Goal: Information Seeking & Learning: Learn about a topic

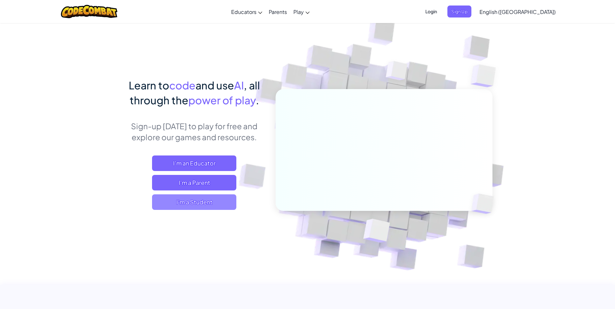
click at [191, 201] on span "I'm a Student" at bounding box center [194, 202] width 84 height 16
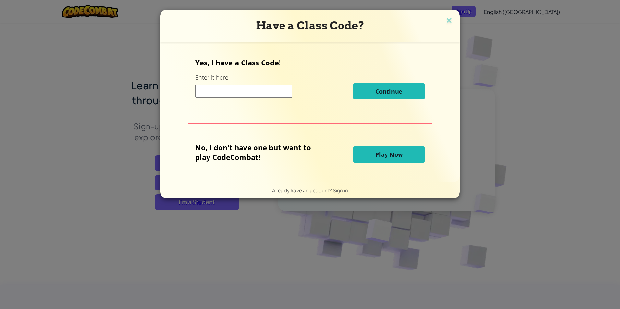
click at [283, 89] on input at bounding box center [243, 91] width 97 height 13
type input "jobsicktree"
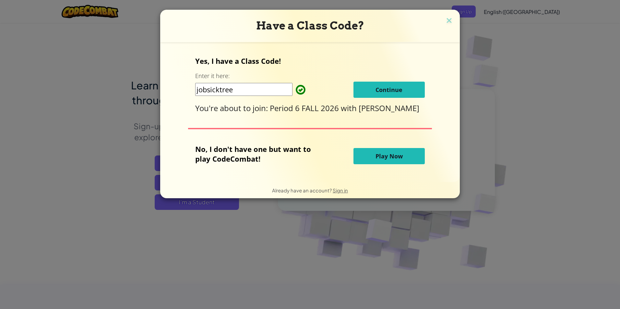
click at [372, 89] on button "Continue" at bounding box center [388, 90] width 71 height 16
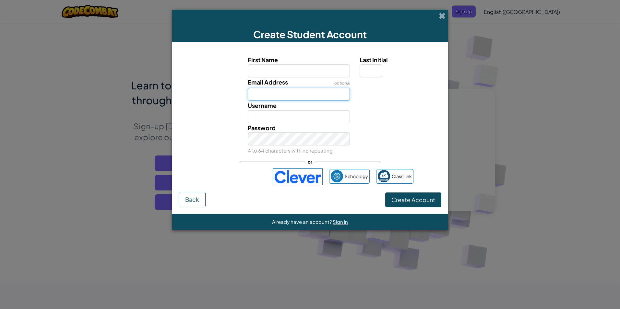
click at [303, 91] on input "Email Address" at bounding box center [299, 94] width 102 height 13
type input "[EMAIL_ADDRESS][DOMAIN_NAME]"
click at [392, 199] on span "Create Account" at bounding box center [413, 199] width 44 height 7
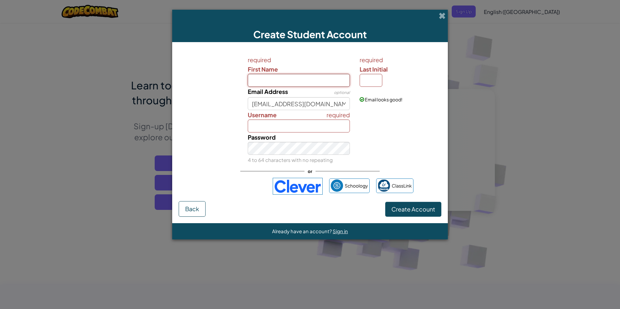
click at [278, 81] on input "First Name" at bounding box center [299, 80] width 102 height 13
type input "[PERSON_NAME]"
type input "M"
type input "CozetteM"
click at [302, 129] on input "CozetteM" at bounding box center [299, 126] width 102 height 13
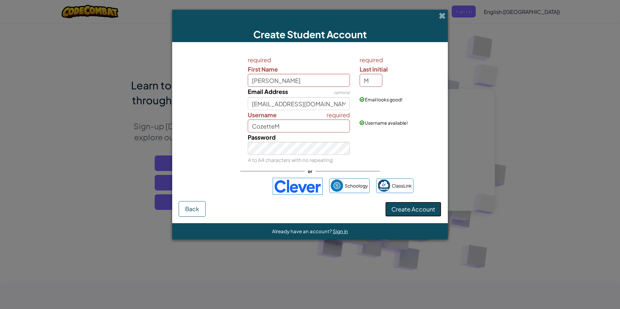
click at [407, 214] on button "Create Account" at bounding box center [413, 209] width 56 height 15
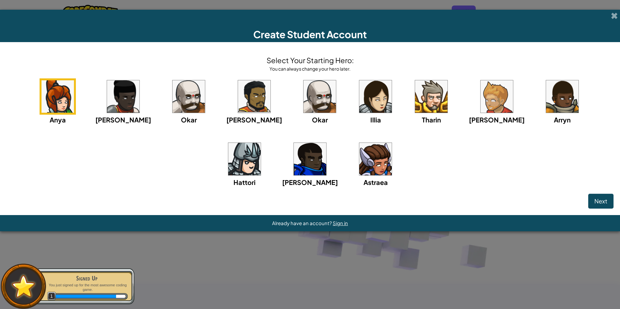
click at [359, 161] on img at bounding box center [375, 159] width 32 height 32
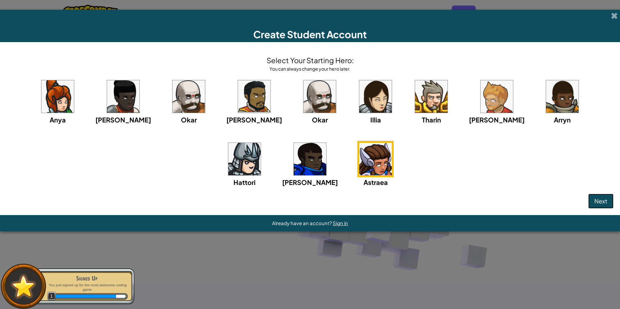
click at [593, 201] on button "Next" at bounding box center [600, 201] width 25 height 15
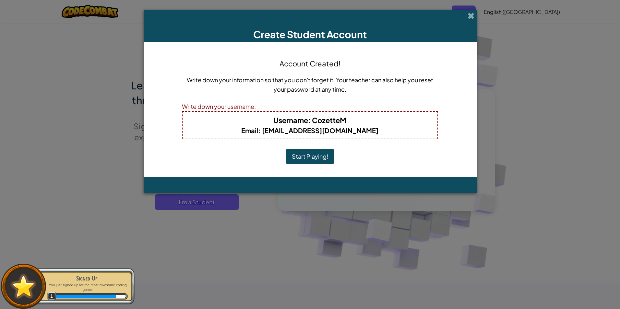
click at [317, 153] on button "Start Playing!" at bounding box center [310, 156] width 49 height 15
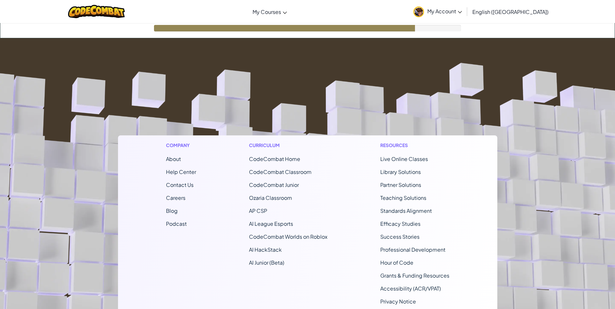
scroll to position [65, 0]
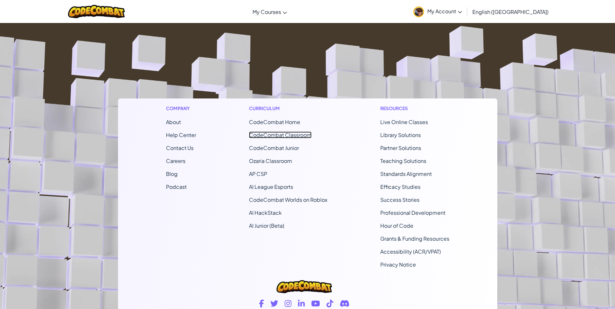
click at [303, 136] on link "CodeCombat Classroom" at bounding box center [280, 135] width 63 height 7
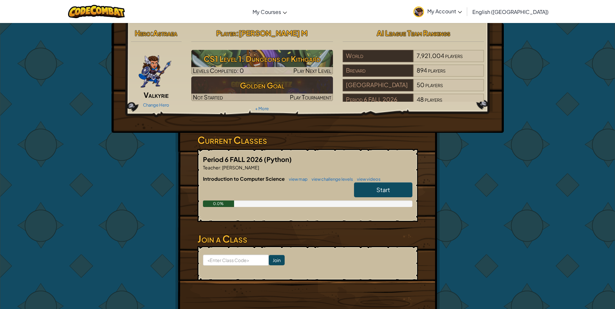
click at [379, 191] on span "Start" at bounding box center [383, 189] width 14 height 7
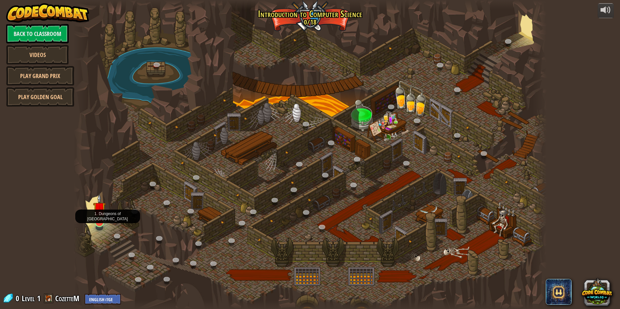
click at [98, 220] on img at bounding box center [99, 208] width 13 height 29
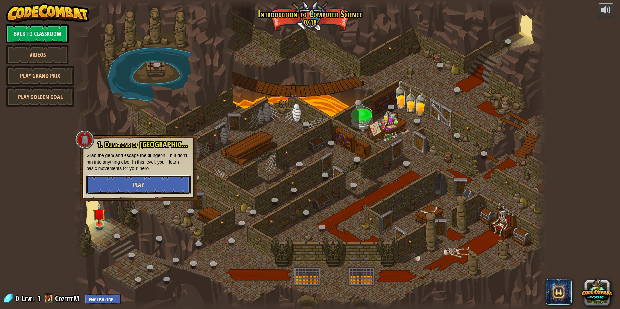
click at [122, 184] on button "Play" at bounding box center [138, 184] width 104 height 19
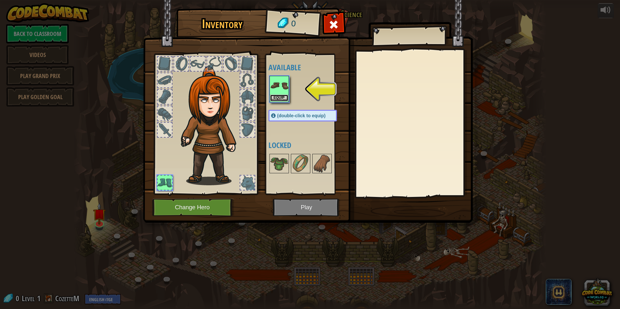
click at [271, 97] on button "Equip" at bounding box center [279, 98] width 18 height 7
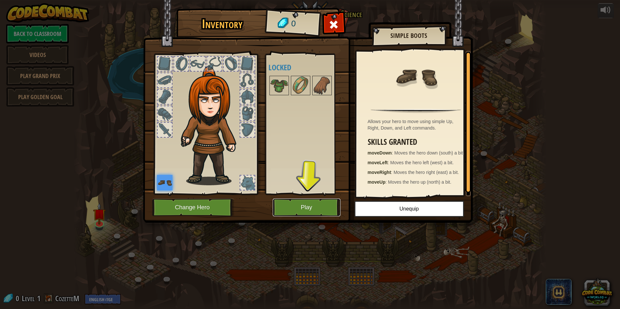
click at [315, 209] on button "Play" at bounding box center [307, 208] width 68 height 18
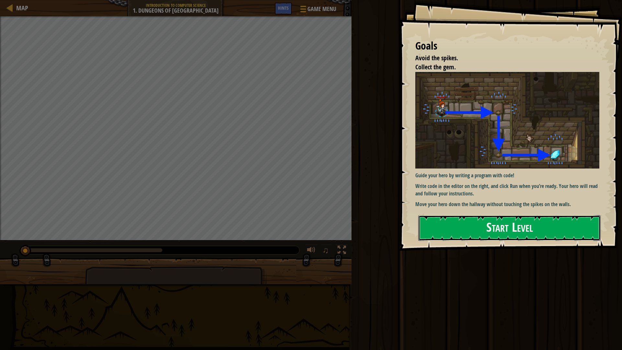
click at [509, 215] on button "Start Level" at bounding box center [509, 228] width 183 height 26
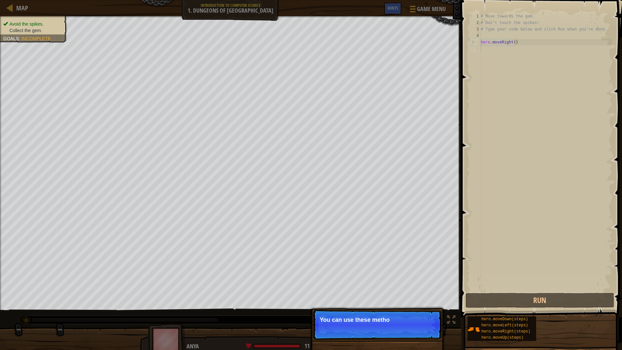
drag, startPoint x: 401, startPoint y: 337, endPoint x: 431, endPoint y: 335, distance: 30.9
click at [402, 309] on p "Skip (esc) Continue You can use these metho" at bounding box center [377, 325] width 129 height 30
click at [432, 309] on p "Skip (esc) Continue You can use these metho" at bounding box center [377, 325] width 129 height 30
click at [438, 309] on p "Skip (esc) Continue You can use these methods." at bounding box center [377, 325] width 129 height 30
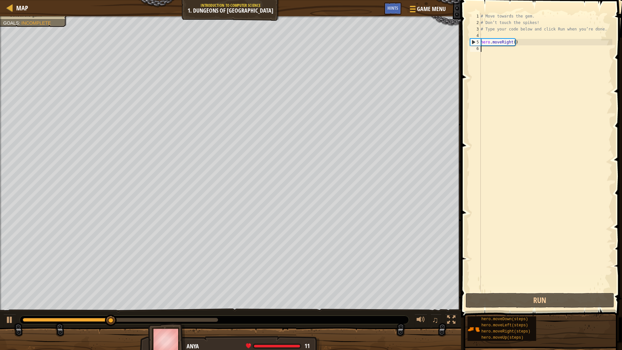
type textarea "h"
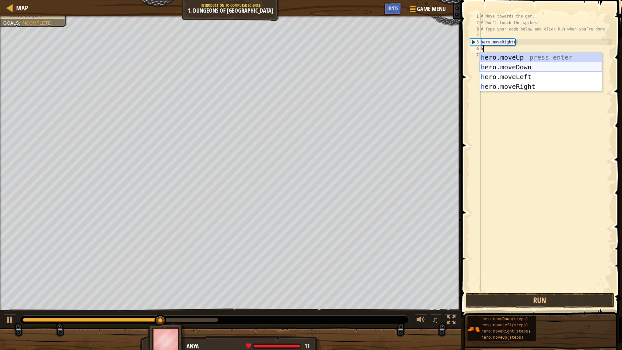
click at [517, 66] on div "h ero.moveUp press enter h ero.moveDown press enter h ero.moveLeft press enter …" at bounding box center [541, 82] width 123 height 58
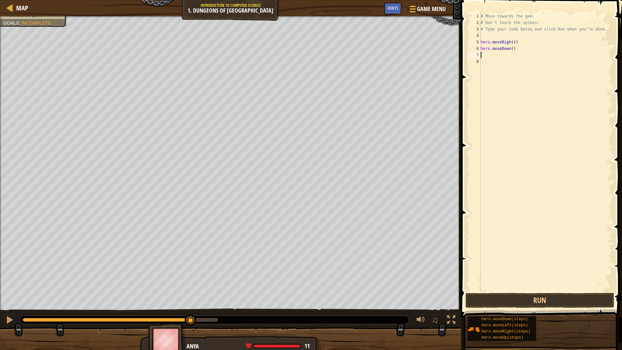
type textarea "h"
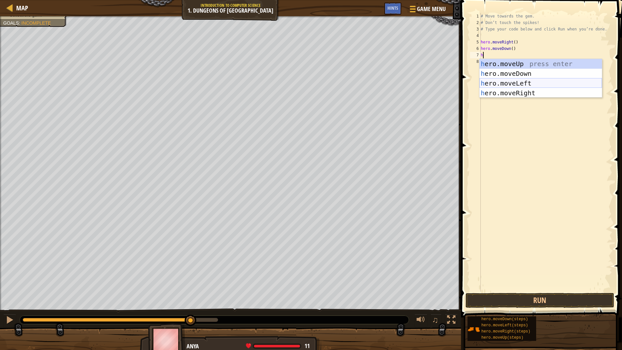
click at [511, 81] on div "h ero.moveUp press enter h ero.moveDown press enter h ero.moveLeft press enter …" at bounding box center [541, 88] width 123 height 58
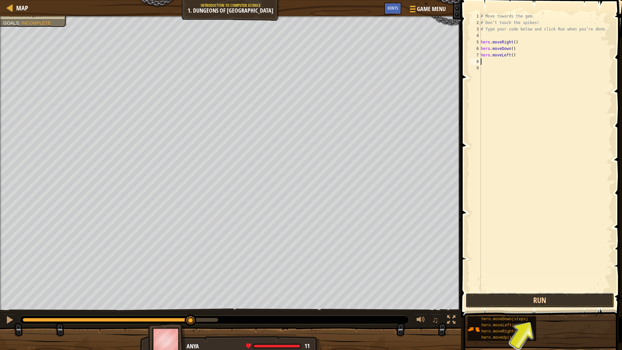
click at [536, 300] on button "Run" at bounding box center [540, 300] width 149 height 15
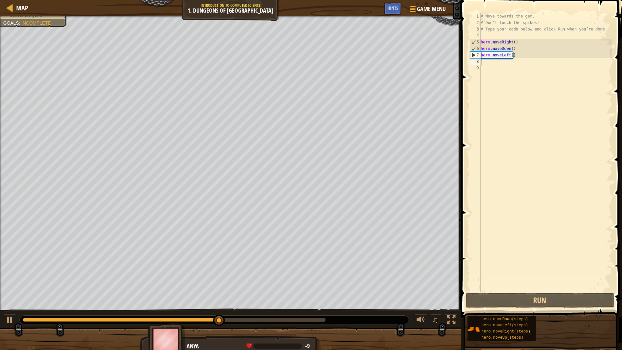
click at [516, 57] on div "# Move towards the gem. # Don’t touch the spikes! # Type your code below and cl…" at bounding box center [546, 159] width 133 height 292
click at [510, 56] on div "# Move towards the gem. # Don’t touch the spikes! # Type your code below and cl…" at bounding box center [546, 159] width 133 height 292
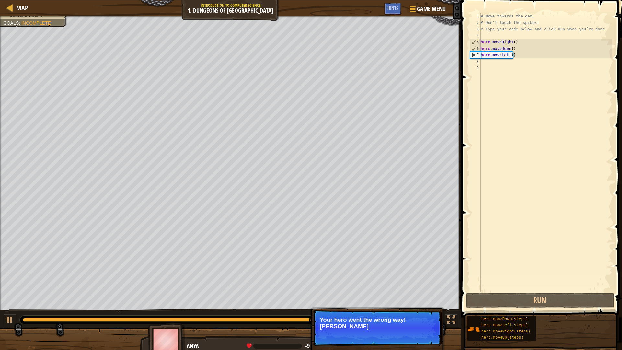
drag, startPoint x: 409, startPoint y: 330, endPoint x: 414, endPoint y: 330, distance: 5.2
click at [409, 309] on p "Continue Your hero went the wrong way! Bette" at bounding box center [377, 328] width 129 height 36
click at [416, 309] on p "Continue Your hero went the wrong way! Bette" at bounding box center [377, 328] width 129 height 36
click at [435, 309] on p "Continue Your hero went the wrong way! Better delet" at bounding box center [377, 328] width 129 height 36
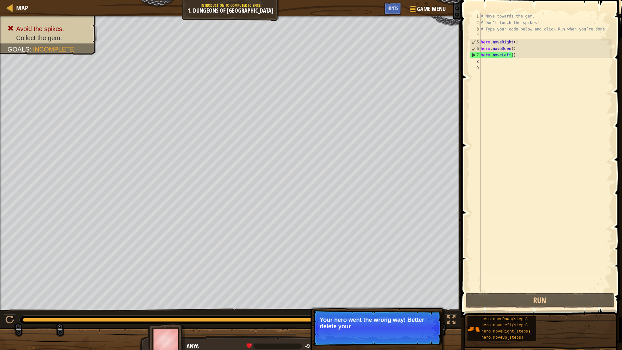
drag, startPoint x: 437, startPoint y: 325, endPoint x: 435, endPoint y: 328, distance: 3.3
click at [436, 309] on p "Continue Your hero went the wrong way! Better delete your" at bounding box center [377, 328] width 129 height 36
click at [430, 309] on p "Your hero went the wrong way! Better delete your last l" at bounding box center [377, 323] width 115 height 13
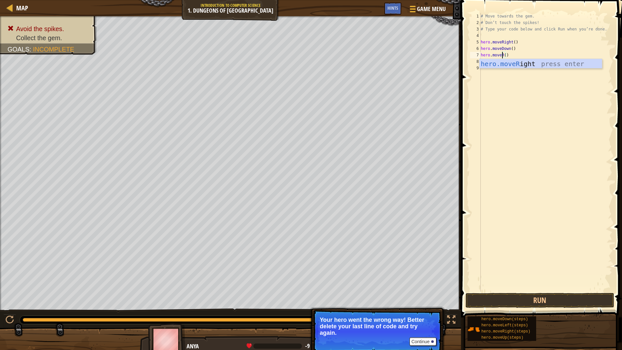
scroll to position [3, 2]
drag, startPoint x: 576, startPoint y: 63, endPoint x: 558, endPoint y: 94, distance: 35.7
click at [576, 63] on div "hero.moveRig ht press enter" at bounding box center [541, 73] width 123 height 29
click at [536, 298] on button "Run" at bounding box center [540, 300] width 149 height 15
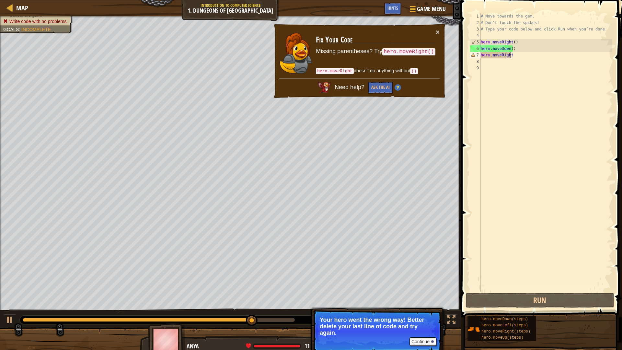
scroll to position [3, 2]
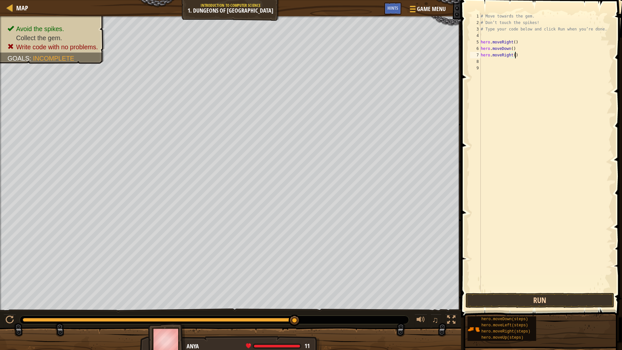
type textarea "hero.moveRight()"
click at [515, 301] on button "Run" at bounding box center [540, 300] width 149 height 15
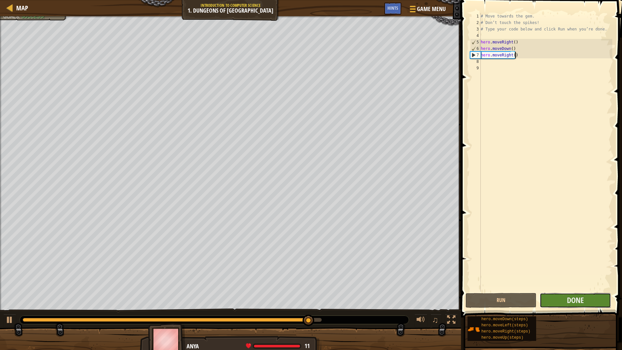
click at [563, 301] on button "Done" at bounding box center [575, 300] width 71 height 15
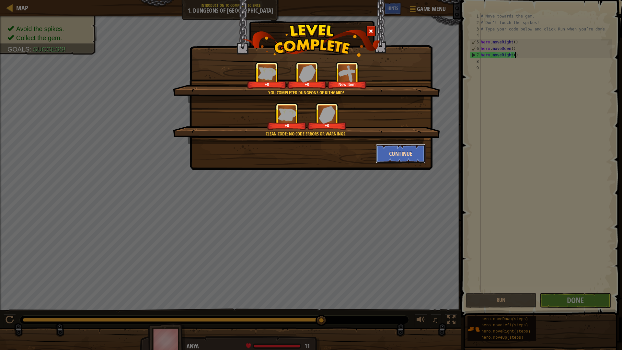
click at [397, 153] on button "Continue" at bounding box center [401, 153] width 50 height 19
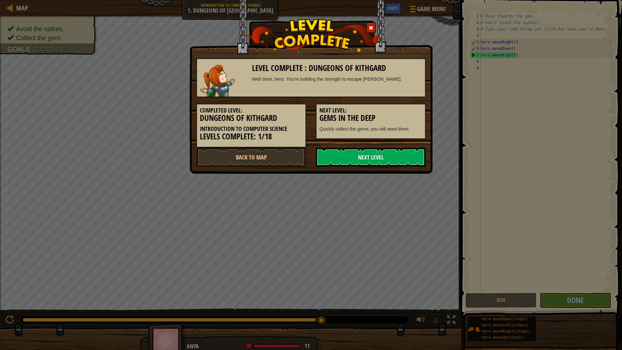
drag, startPoint x: 395, startPoint y: 155, endPoint x: 401, endPoint y: 151, distance: 6.3
click at [397, 153] on link "Next Level" at bounding box center [371, 156] width 110 height 19
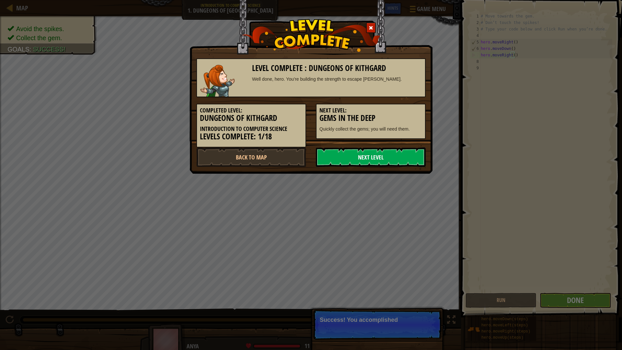
click at [391, 159] on link "Next Level" at bounding box center [371, 156] width 110 height 19
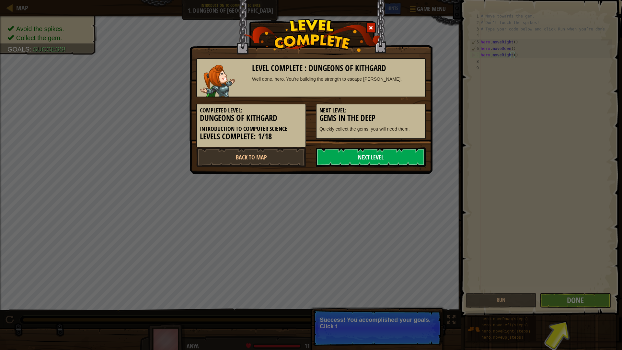
click at [391, 159] on link "Next Level" at bounding box center [371, 156] width 110 height 19
drag, startPoint x: 393, startPoint y: 161, endPoint x: 409, endPoint y: 176, distance: 22.9
click at [396, 166] on link "Next Level" at bounding box center [371, 156] width 110 height 19
click at [520, 256] on div "Level Complete : Dungeons of Kithgard Well done, hero. You’re building the stre…" at bounding box center [311, 175] width 622 height 350
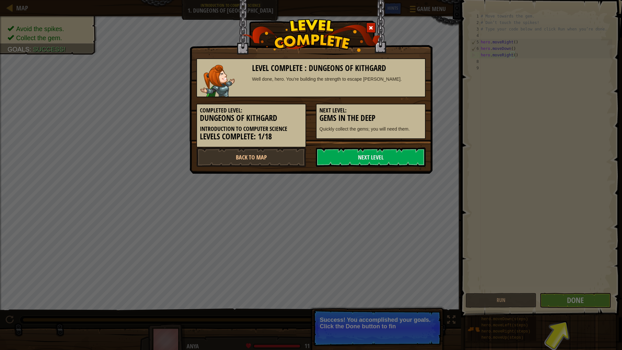
drag, startPoint x: 540, startPoint y: 277, endPoint x: 490, endPoint y: 253, distance: 55.4
click at [540, 277] on div "Level Complete : Dungeons of Kithgard Well done, hero. You’re building the stre…" at bounding box center [311, 175] width 622 height 350
click at [363, 159] on link "Next Level" at bounding box center [371, 156] width 110 height 19
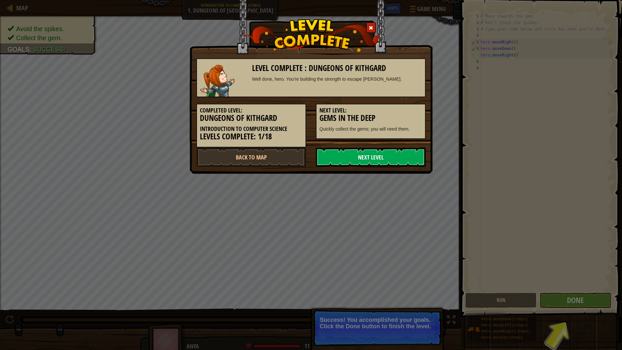
click at [363, 159] on link "Next Level" at bounding box center [371, 156] width 110 height 19
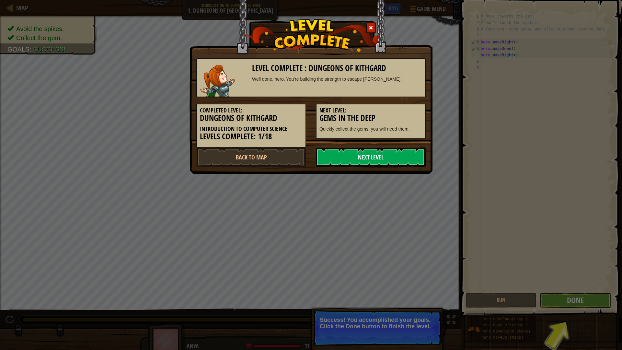
click at [364, 161] on link "Next Level" at bounding box center [371, 156] width 110 height 19
click at [365, 161] on link "Next Level" at bounding box center [371, 156] width 110 height 19
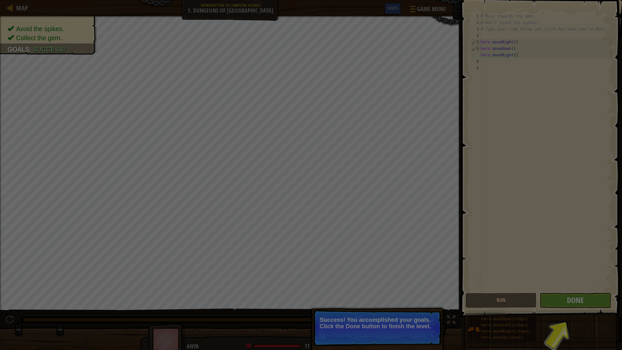
click at [365, 161] on div at bounding box center [311, 175] width 622 height 350
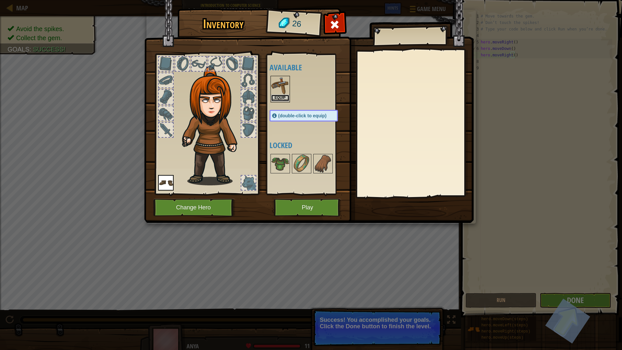
click at [278, 98] on button "Equip" at bounding box center [280, 98] width 18 height 7
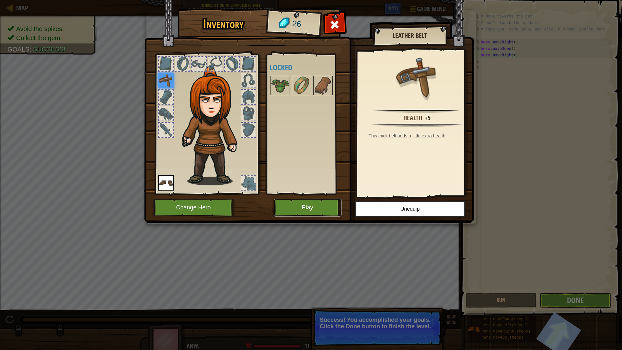
click at [303, 207] on button "Play" at bounding box center [308, 208] width 68 height 18
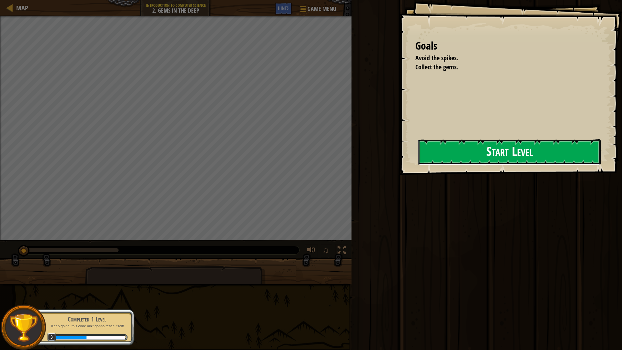
click at [488, 151] on button "Start Level" at bounding box center [509, 152] width 183 height 26
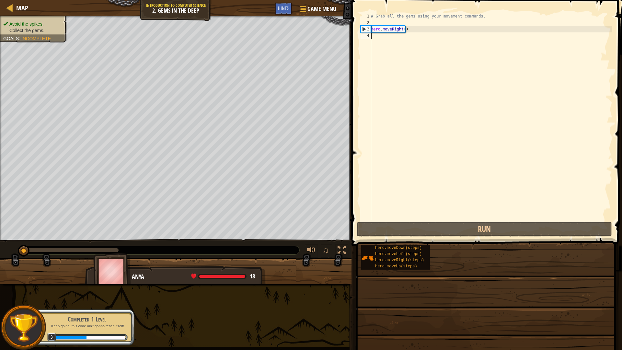
drag, startPoint x: 488, startPoint y: 151, endPoint x: 457, endPoint y: 153, distance: 30.9
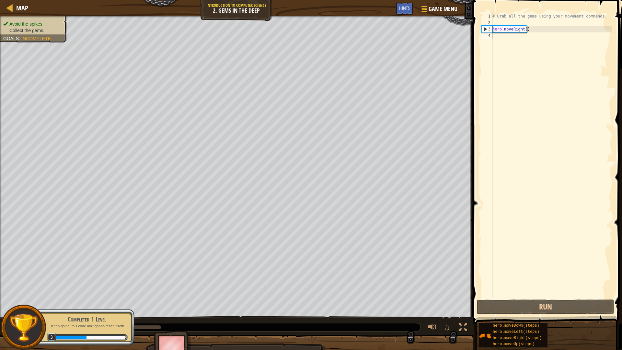
click at [505, 37] on div "# Grab all the gems using your movement commands. hero . moveRight ( )" at bounding box center [551, 162] width 121 height 298
type textarea "h"
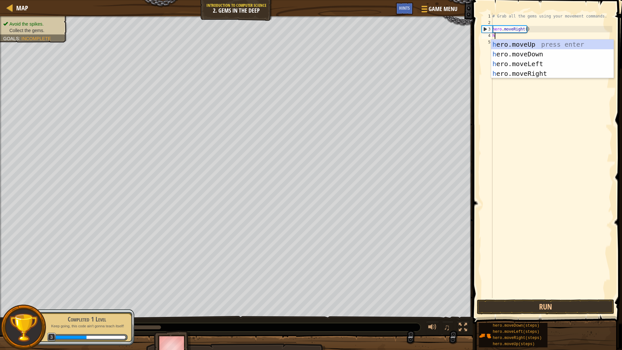
scroll to position [3, 0]
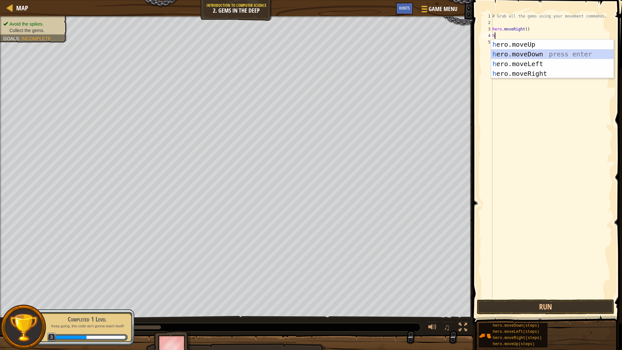
click at [519, 50] on div "h ero.moveUp press enter h ero.moveDown press enter h ero.moveLeft press enter …" at bounding box center [552, 69] width 123 height 58
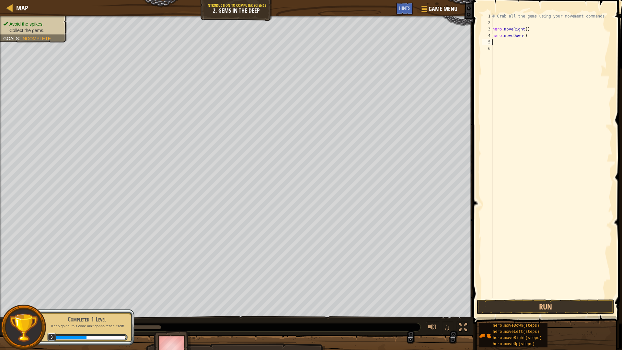
type textarea "h"
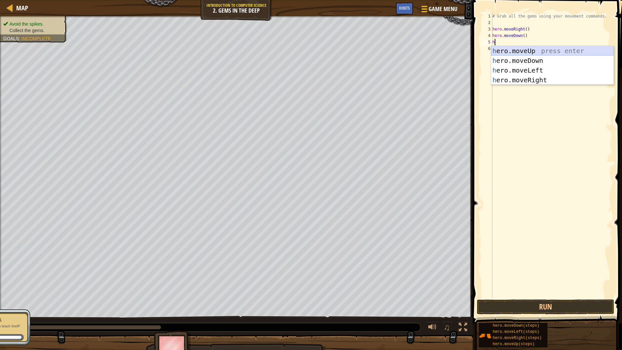
click at [523, 46] on div "h ero.moveUp press enter h ero.moveDown press enter h ero.moveLeft press enter …" at bounding box center [552, 75] width 123 height 58
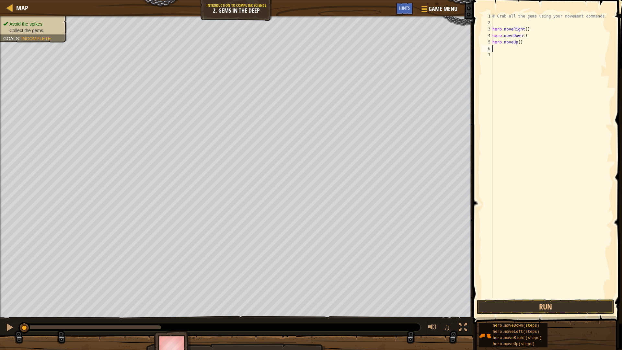
click at [509, 52] on div "# Grab all the gems using your movement commands. hero . moveRight ( ) hero . m…" at bounding box center [551, 162] width 121 height 298
type textarea "h"
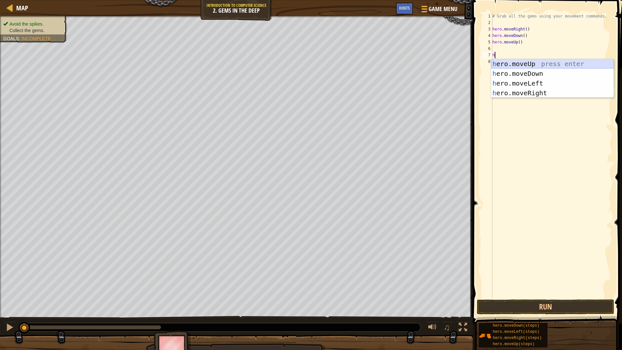
click at [513, 63] on div "h ero.moveUp press enter h ero.moveDown press enter h ero.moveLeft press enter …" at bounding box center [552, 88] width 123 height 58
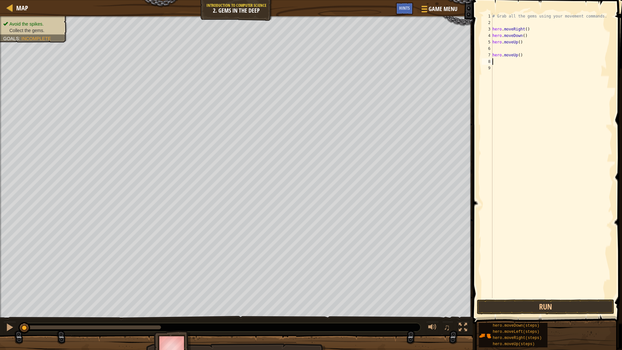
type textarea "h"
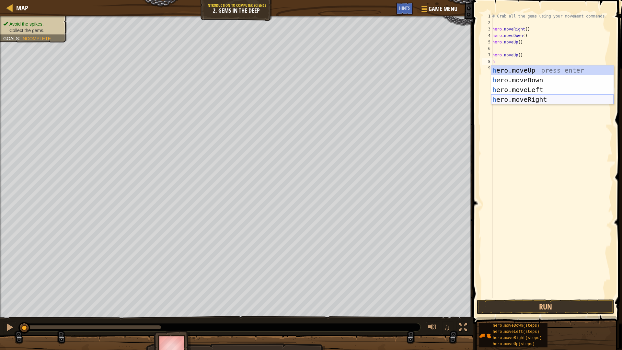
click at [525, 98] on div "h ero.moveUp press enter h ero.moveDown press enter h ero.moveLeft press enter …" at bounding box center [552, 94] width 123 height 58
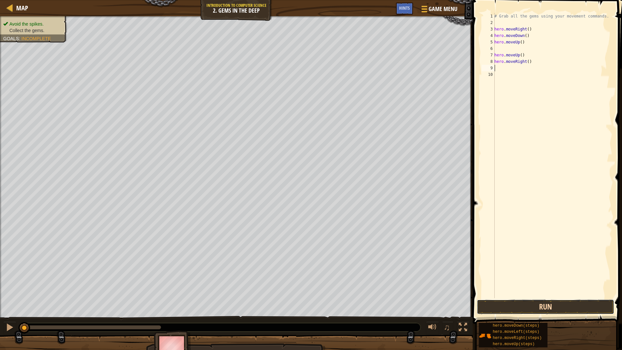
click at [548, 305] on button "Run" at bounding box center [545, 307] width 137 height 15
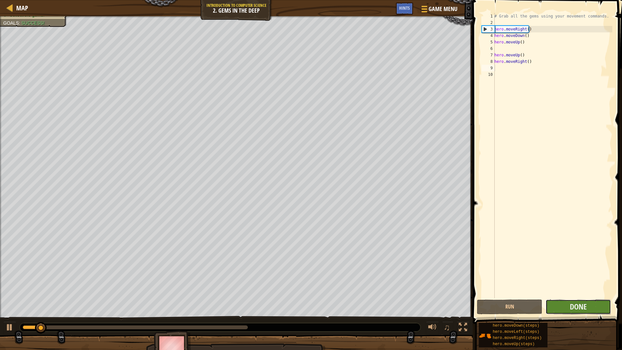
click at [603, 308] on button "Done" at bounding box center [578, 307] width 65 height 15
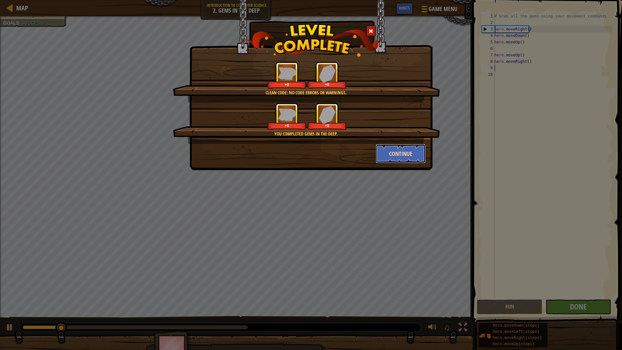
click at [411, 148] on button "Continue" at bounding box center [401, 153] width 50 height 19
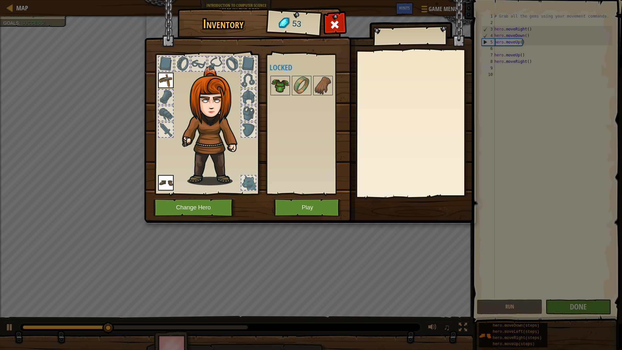
click at [284, 86] on img at bounding box center [280, 86] width 18 height 18
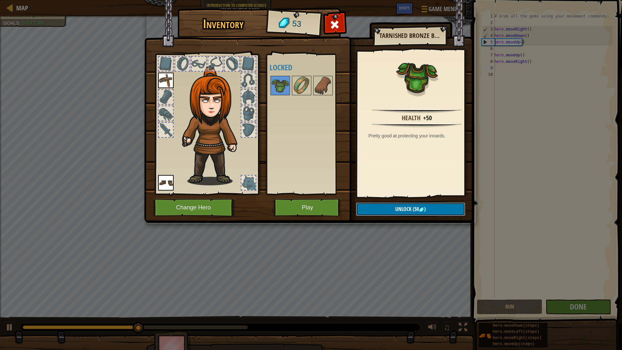
click at [428, 206] on button "Unlock (50 )" at bounding box center [410, 209] width 109 height 13
click at [422, 208] on button "Confirm" at bounding box center [410, 209] width 109 height 13
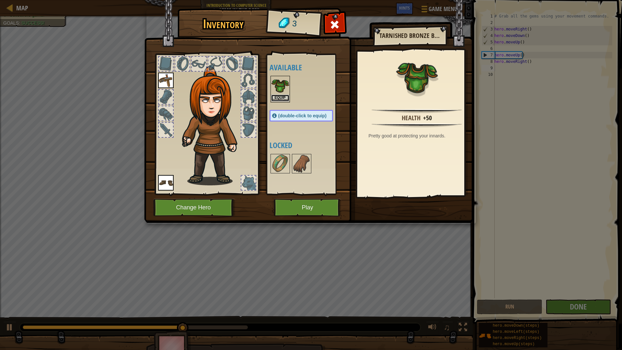
click at [278, 97] on button "Equip" at bounding box center [280, 98] width 18 height 7
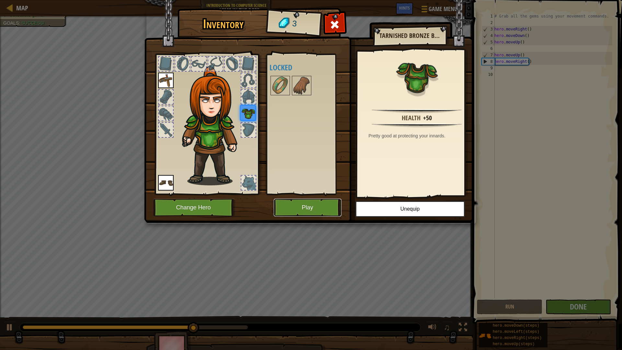
click at [309, 213] on button "Play" at bounding box center [308, 208] width 68 height 18
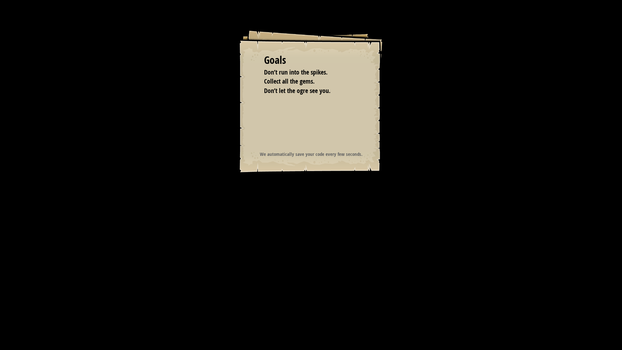
click at [311, 198] on div "Goals Don’t run into the spikes. Collect all the gems. Don’t let the ogre see y…" at bounding box center [311, 175] width 622 height 350
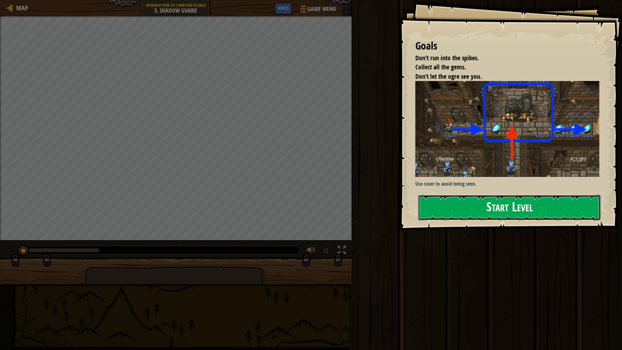
click at [486, 209] on button "Start Level" at bounding box center [509, 208] width 183 height 26
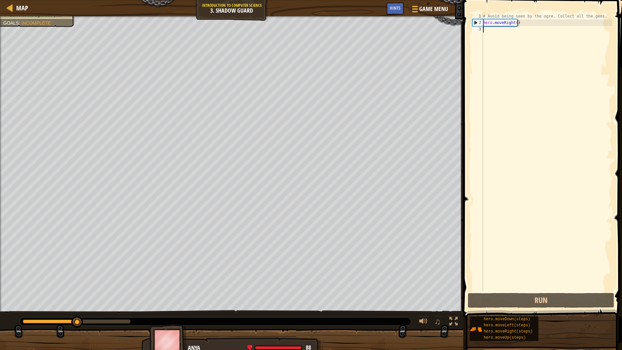
type textarea "h"
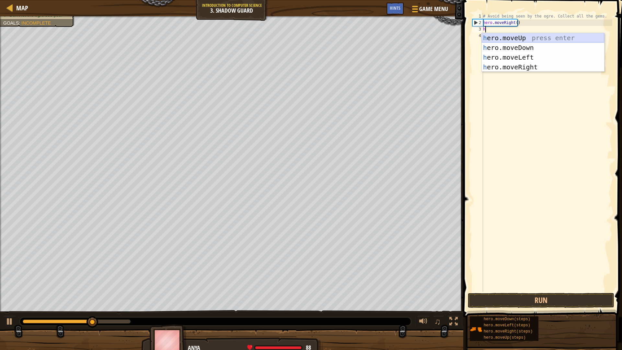
click at [504, 40] on div "h ero.moveUp press enter h ero.moveDown press enter h ero.moveLeft press enter …" at bounding box center [543, 62] width 123 height 58
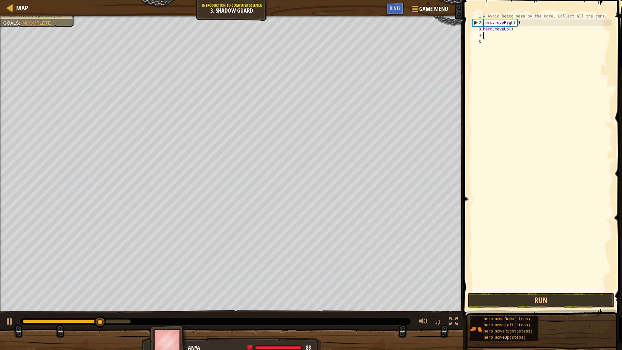
type textarea "h"
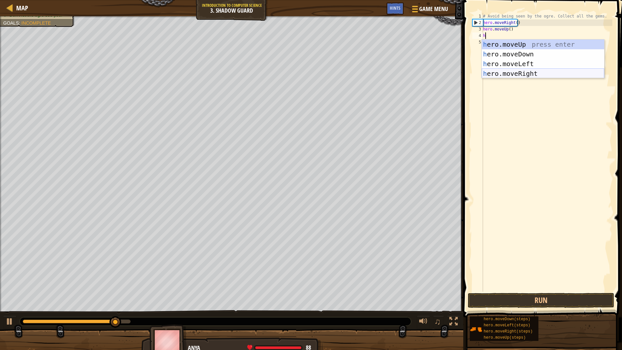
drag, startPoint x: 512, startPoint y: 72, endPoint x: 505, endPoint y: 63, distance: 10.9
click at [512, 72] on div "h ero.moveUp press enter h ero.moveDown press enter h ero.moveLeft press enter …" at bounding box center [543, 69] width 123 height 58
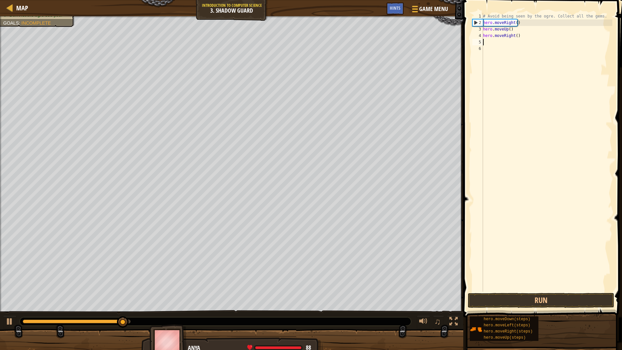
type textarea "h"
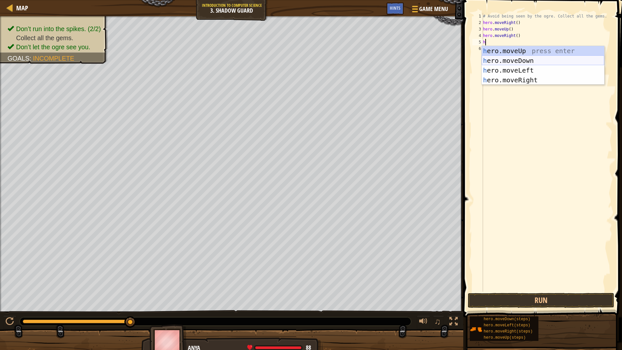
click at [511, 60] on div "h ero.moveUp press enter h ero.moveDown press enter h ero.moveLeft press enter …" at bounding box center [543, 75] width 123 height 58
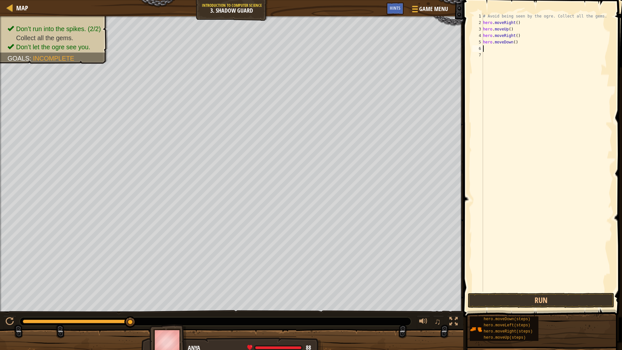
type textarea "h"
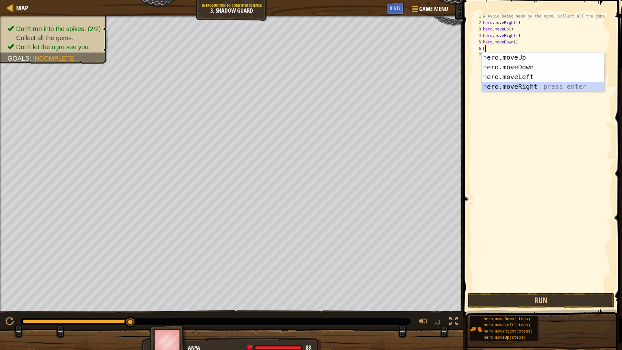
click at [520, 86] on div "h ero.moveUp press enter h ero.moveDown press enter h ero.moveLeft press enter …" at bounding box center [543, 82] width 123 height 58
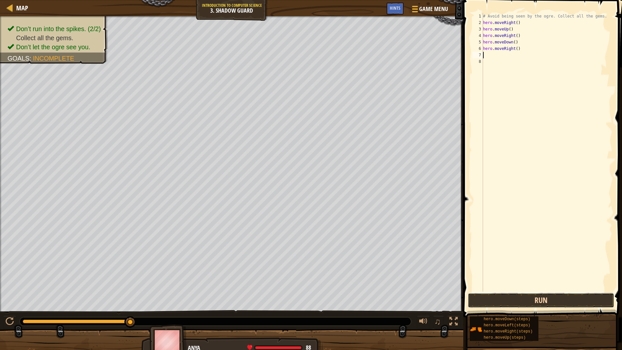
drag, startPoint x: 576, startPoint y: 296, endPoint x: 565, endPoint y: 291, distance: 12.0
click at [575, 296] on button "Run" at bounding box center [541, 300] width 147 height 15
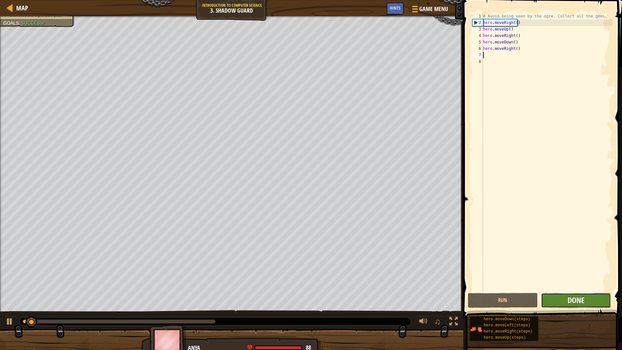
click at [574, 300] on span "Done" at bounding box center [576, 300] width 17 height 10
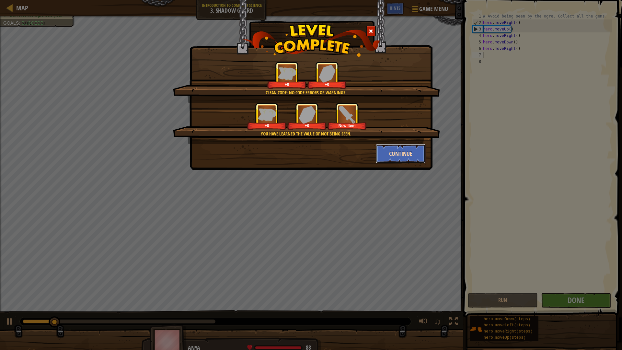
click at [395, 146] on button "Continue" at bounding box center [401, 153] width 50 height 19
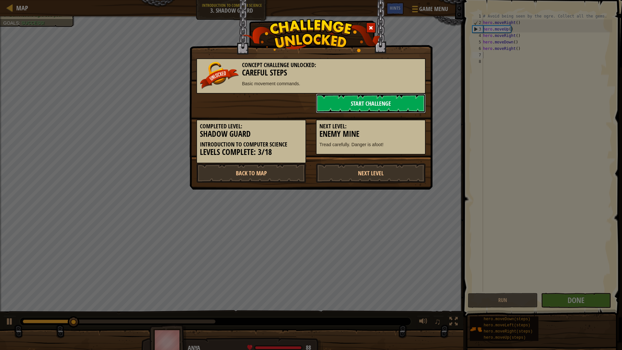
click at [400, 106] on link "Start Challenge" at bounding box center [371, 103] width 110 height 19
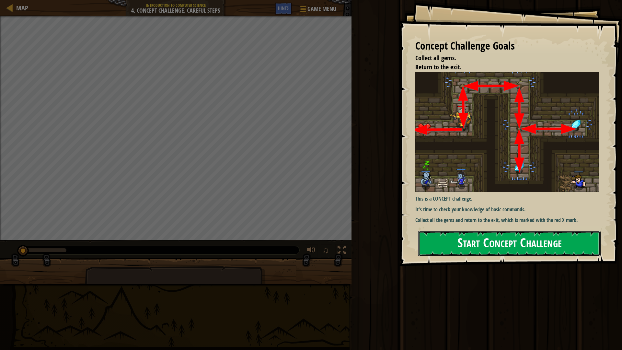
click at [498, 249] on button "Start Concept Challenge" at bounding box center [509, 244] width 183 height 26
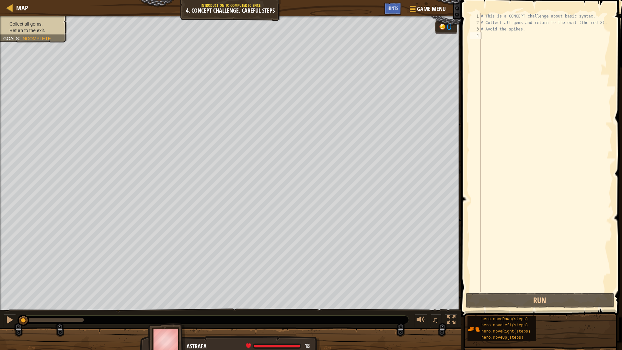
type textarea "h"
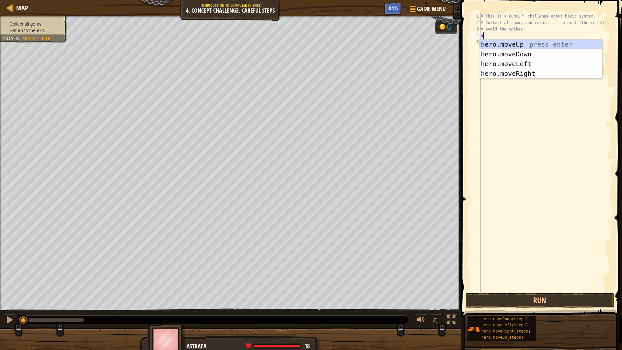
scroll to position [3, 0]
click at [526, 41] on div "h ero.moveUp press enter h ero.moveDown press enter h ero.moveLeft press enter …" at bounding box center [541, 69] width 123 height 58
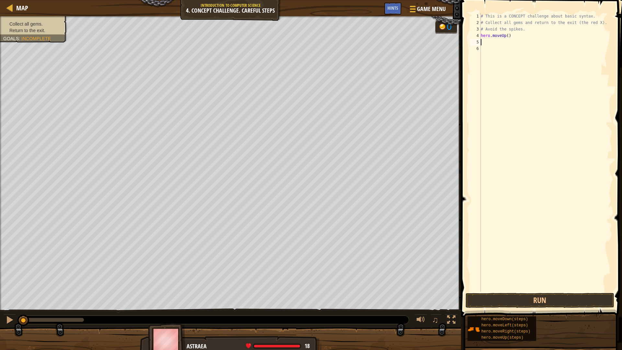
type textarea "h"
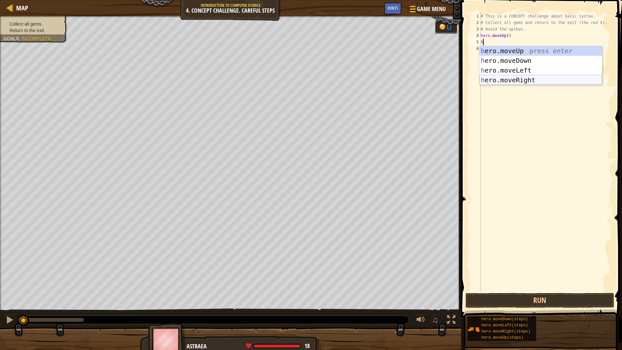
click at [516, 80] on div "h ero.moveUp press enter h ero.moveDown press enter h ero.moveLeft press enter …" at bounding box center [541, 75] width 123 height 58
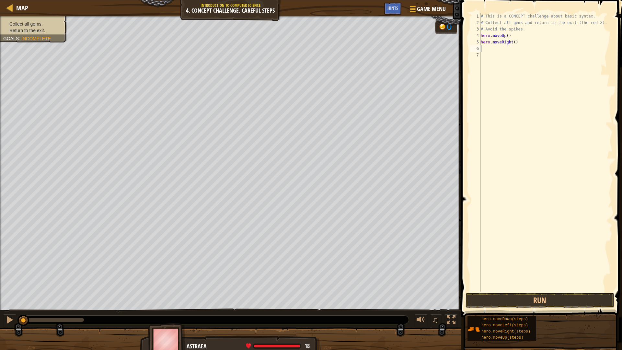
type textarea "h"
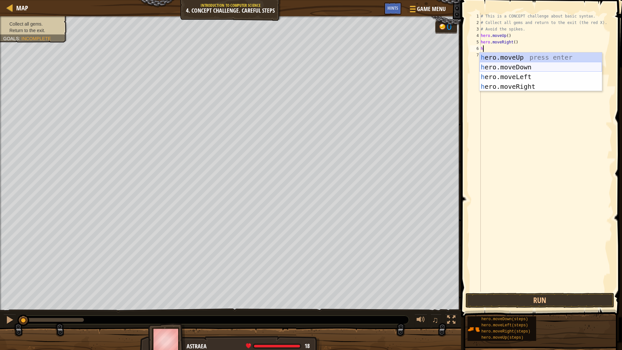
click at [527, 69] on div "h ero.moveUp press enter h ero.moveDown press enter h ero.moveLeft press enter …" at bounding box center [541, 82] width 123 height 58
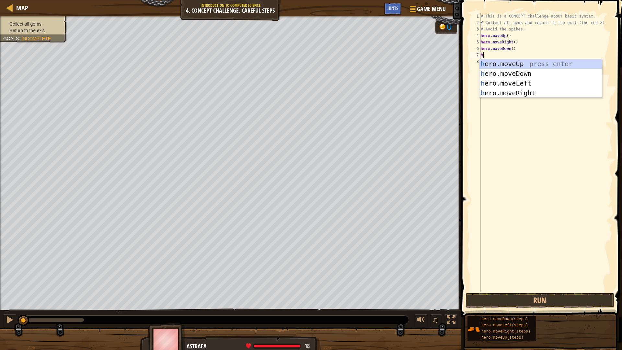
type textarea "h"
click at [536, 92] on div "h ero.moveUp press enter h ero.moveDown press enter h ero.moveLeft press enter …" at bounding box center [541, 88] width 123 height 58
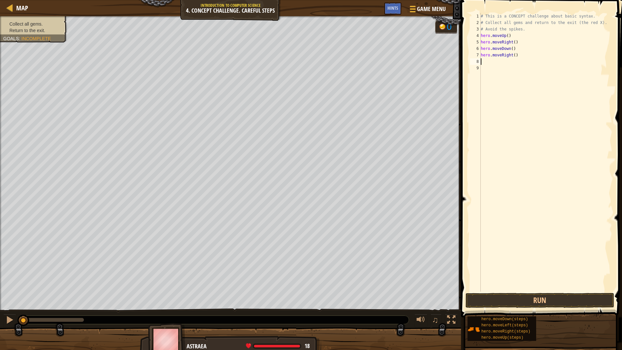
type textarea "h"
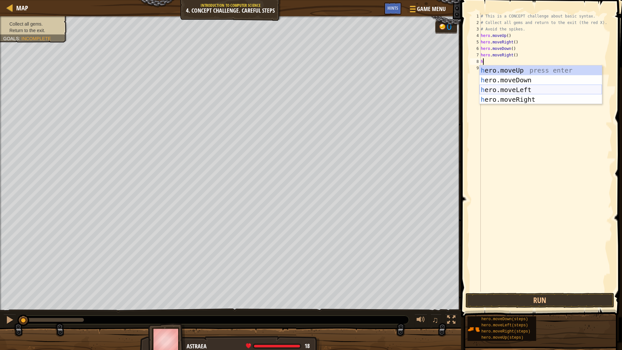
click at [515, 87] on div "h ero.moveUp press enter h ero.moveDown press enter h ero.moveLeft press enter …" at bounding box center [541, 94] width 123 height 58
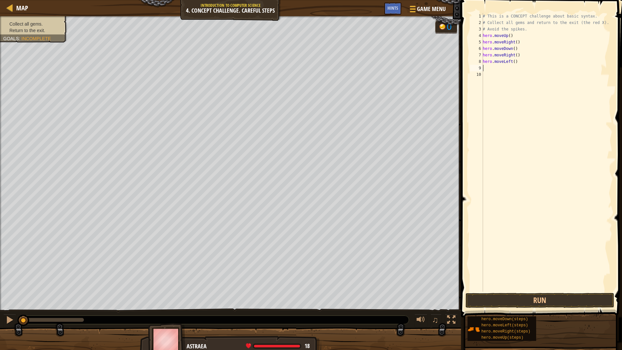
type textarea "h"
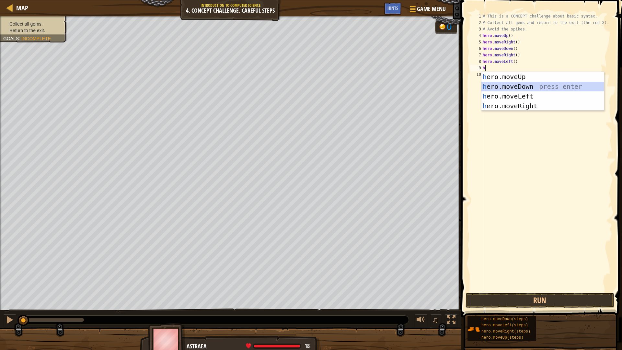
click at [518, 86] on div "h ero.moveUp press enter h ero.moveDown press enter h ero.moveLeft press enter …" at bounding box center [543, 101] width 123 height 58
type textarea "h"
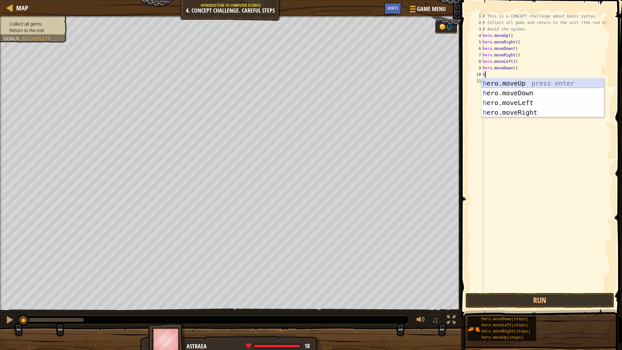
click at [518, 81] on div "h ero.moveUp press enter h ero.moveDown press enter h ero.moveLeft press enter …" at bounding box center [543, 107] width 123 height 58
type textarea "h"
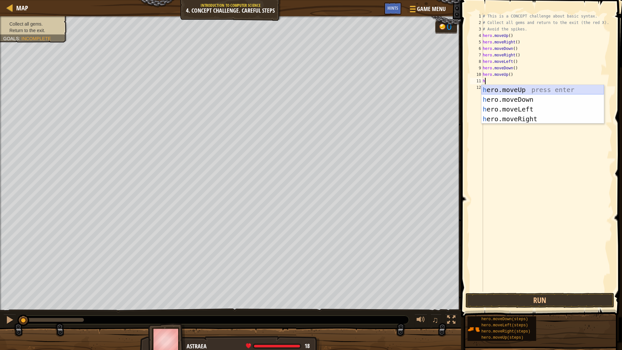
click at [514, 86] on div "h ero.moveUp press enter h ero.moveDown press enter h ero.moveLeft press enter …" at bounding box center [543, 114] width 123 height 58
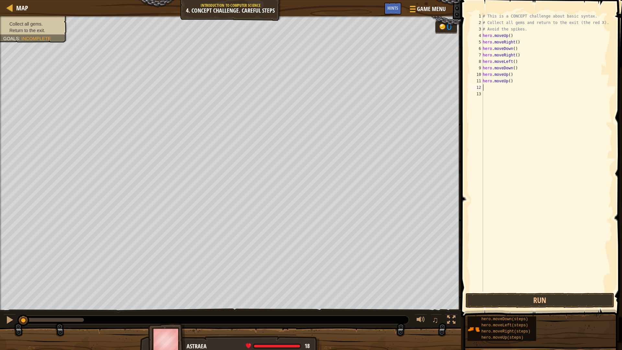
type textarea "h"
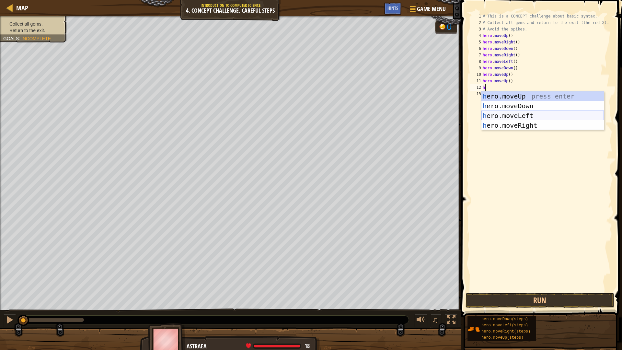
click at [510, 118] on div "h ero.moveUp press enter h ero.moveDown press enter h ero.moveLeft press enter …" at bounding box center [543, 120] width 123 height 58
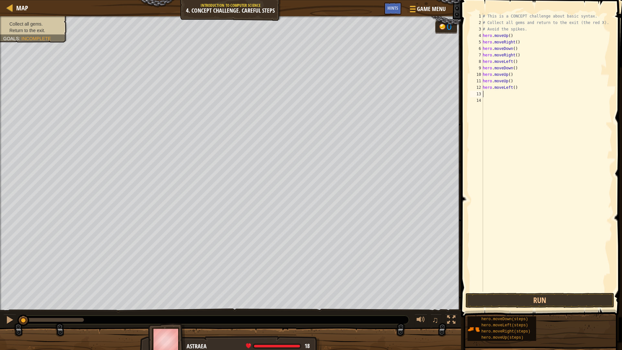
type textarea "h"
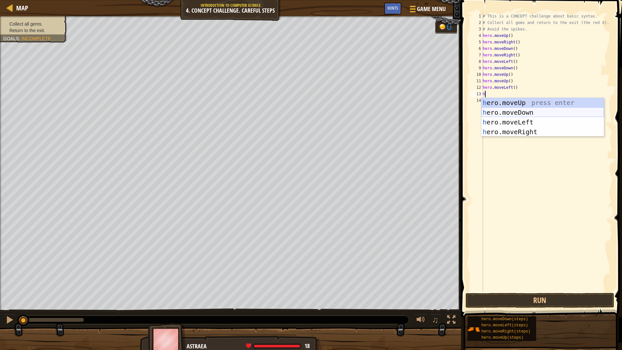
click at [512, 113] on div "h ero.moveUp press enter h ero.moveDown press enter h ero.moveLeft press enter …" at bounding box center [543, 127] width 123 height 58
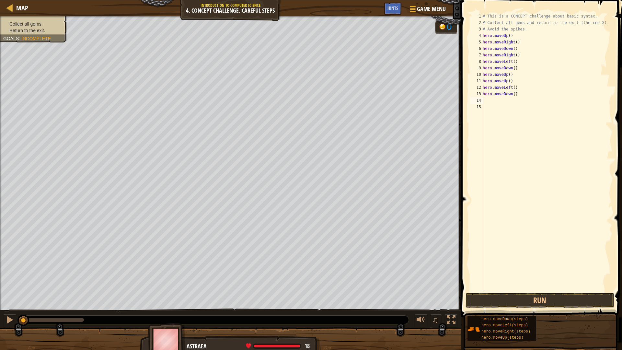
type textarea "h"
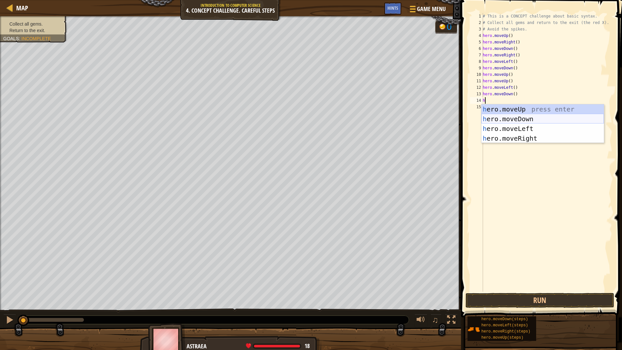
click at [507, 127] on div "h ero.moveUp press enter h ero.moveDown press enter h ero.moveLeft press enter …" at bounding box center [543, 133] width 123 height 58
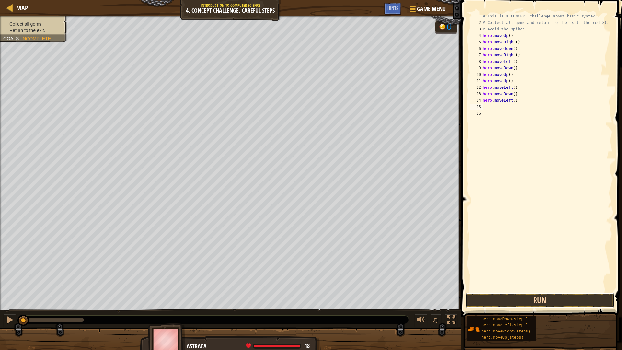
click at [551, 298] on button "Run" at bounding box center [540, 300] width 149 height 15
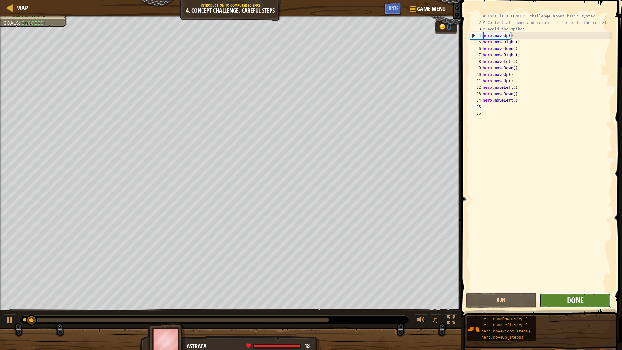
click at [579, 300] on span "Done" at bounding box center [575, 300] width 17 height 10
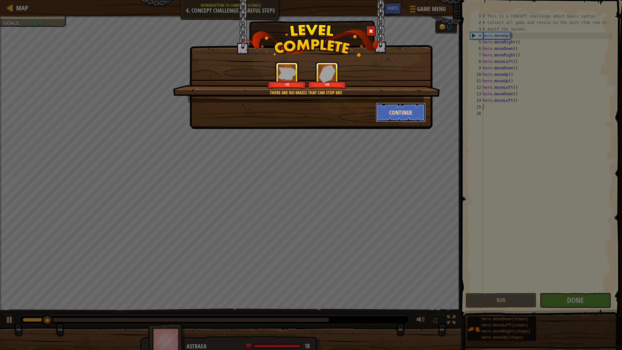
click at [398, 111] on button "Continue" at bounding box center [401, 112] width 50 height 19
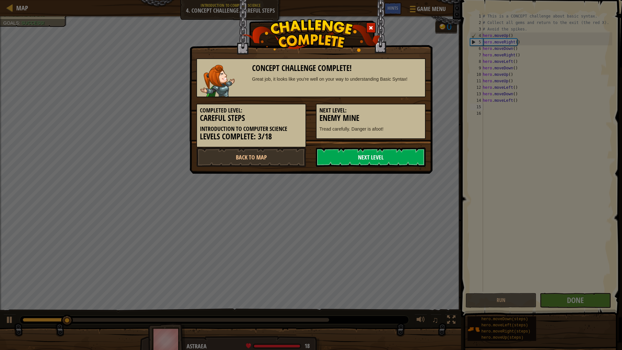
click at [403, 156] on link "Next Level" at bounding box center [371, 156] width 110 height 19
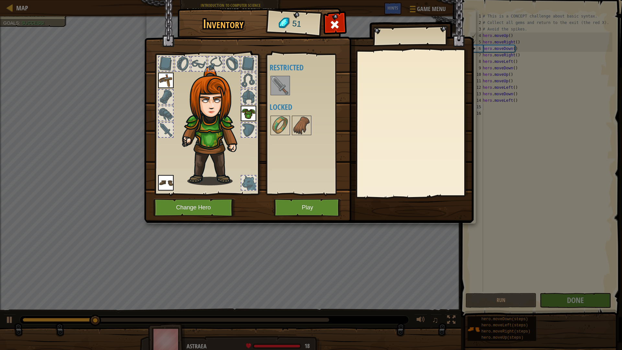
drag, startPoint x: 286, startPoint y: 86, endPoint x: 282, endPoint y: 88, distance: 4.2
click at [286, 86] on img at bounding box center [280, 86] width 18 height 18
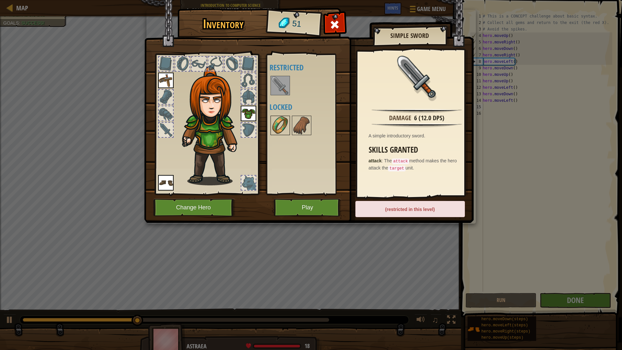
click at [278, 127] on img at bounding box center [280, 125] width 18 height 18
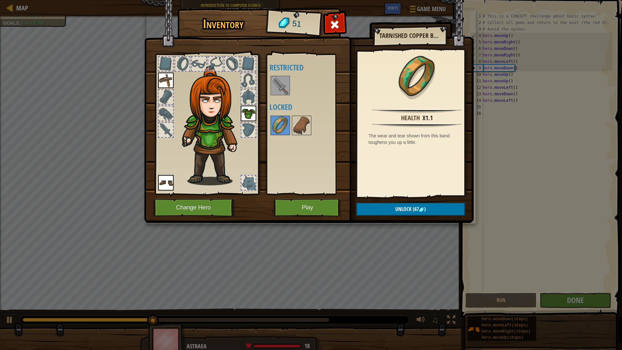
click at [321, 128] on div at bounding box center [310, 125] width 81 height 21
click at [311, 126] on div "Available Equip Equip Equip (double-click to equip) Restricted Locked" at bounding box center [310, 124] width 81 height 135
drag, startPoint x: 301, startPoint y: 129, endPoint x: 297, endPoint y: 126, distance: 5.1
click at [301, 129] on img at bounding box center [302, 125] width 18 height 18
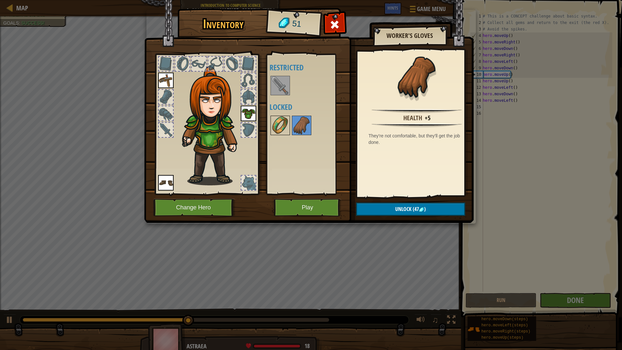
click at [282, 124] on img at bounding box center [280, 125] width 18 height 18
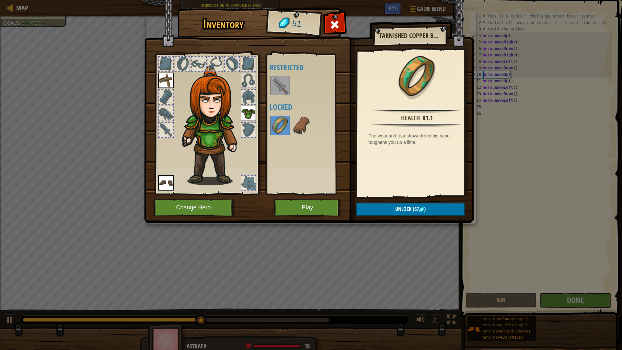
drag, startPoint x: 301, startPoint y: 127, endPoint x: 333, endPoint y: 162, distance: 47.7
click at [301, 127] on img at bounding box center [302, 125] width 18 height 18
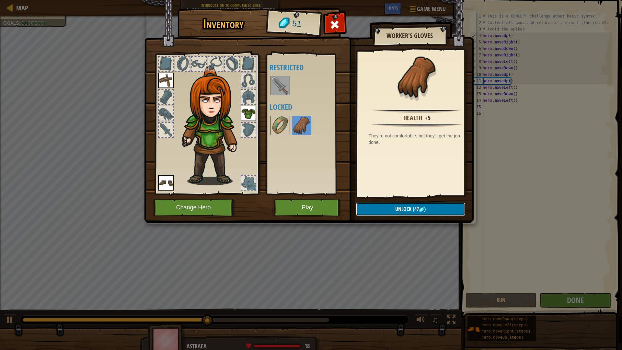
drag, startPoint x: 396, startPoint y: 213, endPoint x: 395, endPoint y: 210, distance: 3.4
click at [396, 211] on button "Unlock (47 )" at bounding box center [410, 209] width 109 height 13
click at [395, 203] on button "Confirm" at bounding box center [410, 209] width 109 height 13
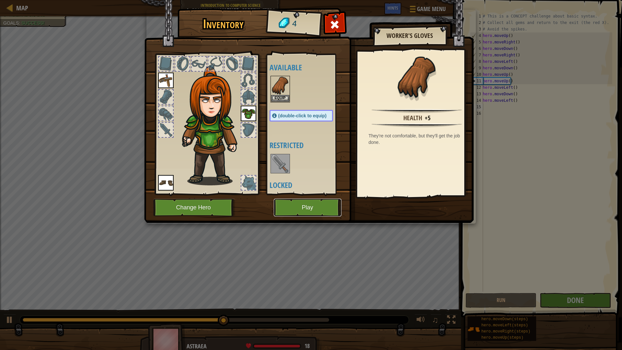
click at [322, 212] on button "Play" at bounding box center [308, 208] width 68 height 18
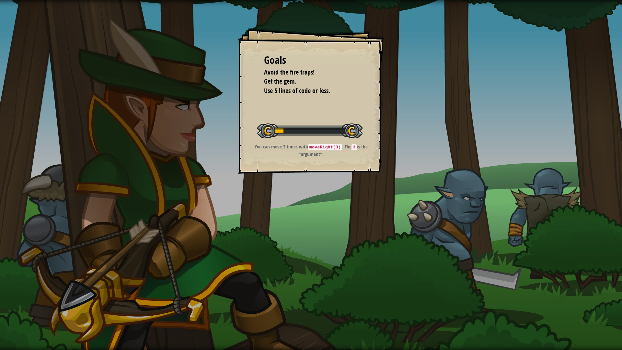
click at [333, 206] on div "Goals Avoid the fire traps! Get the gem. Use 5 lines of code or less. Start Lev…" at bounding box center [311, 175] width 622 height 350
click at [343, 174] on div "Goals Avoid the fire traps! Get the gem. Use 5 lines of code or less. Start Lev…" at bounding box center [311, 101] width 146 height 146
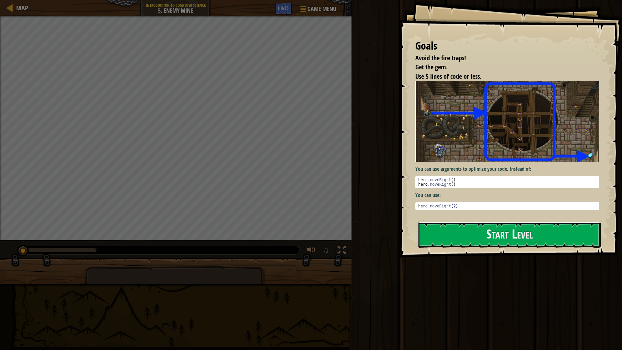
click at [462, 230] on button "Start Level" at bounding box center [509, 235] width 183 height 26
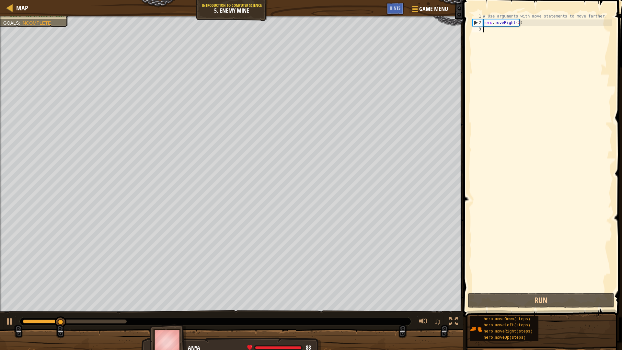
type textarea "h"
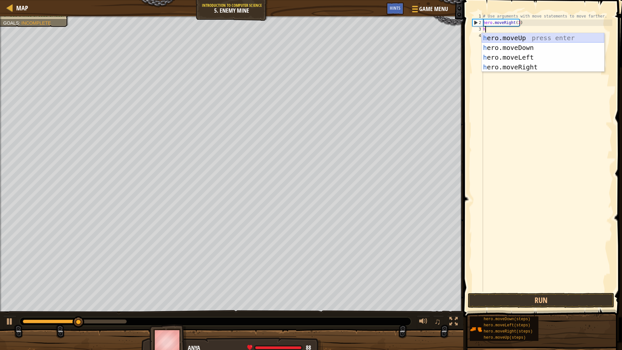
click at [513, 38] on div "h ero.moveUp press enter h ero.moveDown press enter h ero.moveLeft press enter …" at bounding box center [543, 62] width 123 height 58
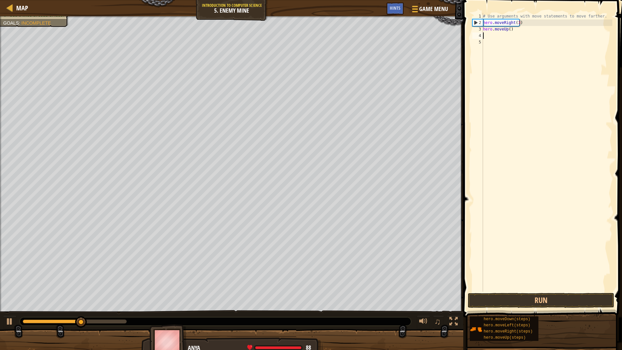
type textarea "h"
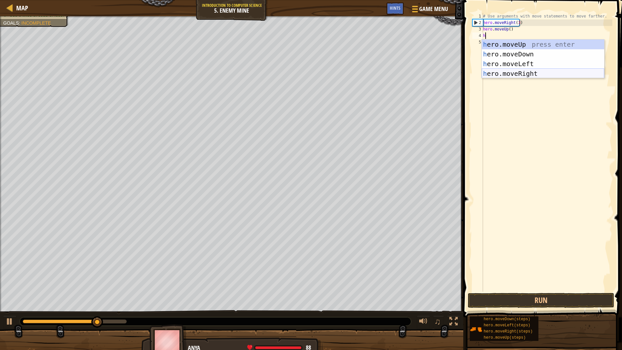
click at [514, 70] on div "h ero.moveUp press enter h ero.moveDown press enter h ero.moveLeft press enter …" at bounding box center [543, 69] width 123 height 58
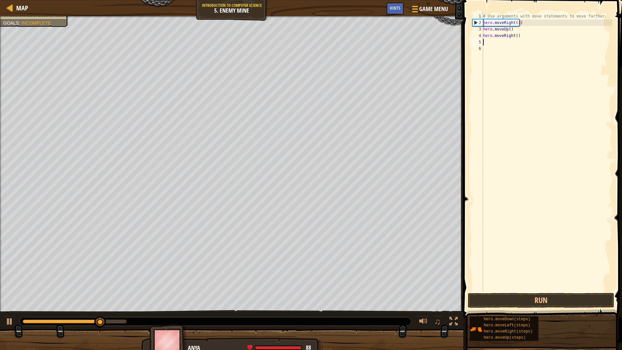
type textarea "h"
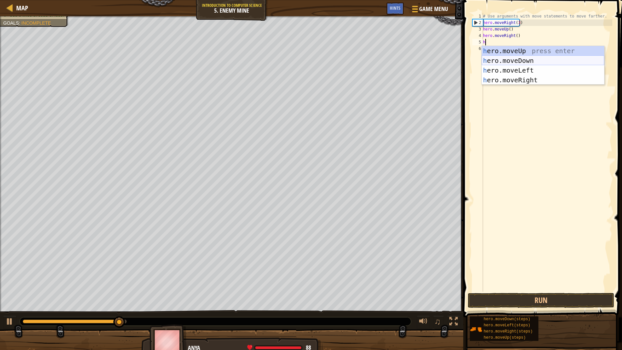
drag, startPoint x: 519, startPoint y: 61, endPoint x: 519, endPoint y: 57, distance: 3.9
click at [519, 61] on div "h ero.moveUp press enter h ero.moveDown press enter h ero.moveLeft press enter …" at bounding box center [543, 75] width 123 height 58
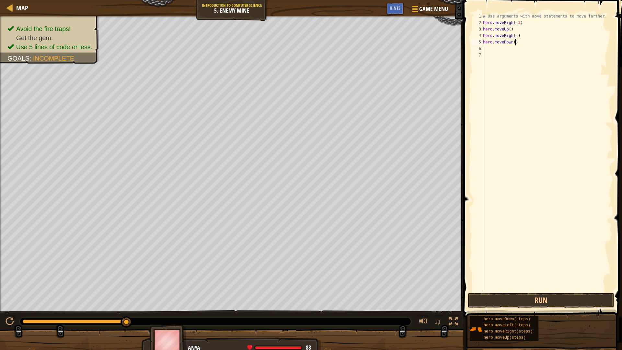
click at [515, 42] on div "# Use arguments with move statements to move farther. hero . moveRight ( 3 ) he…" at bounding box center [547, 159] width 131 height 292
type textarea "hero.moveDown(3)"
click at [497, 53] on div "# Use arguments with move statements to move farther. hero . moveRight ( 3 ) he…" at bounding box center [547, 159] width 131 height 292
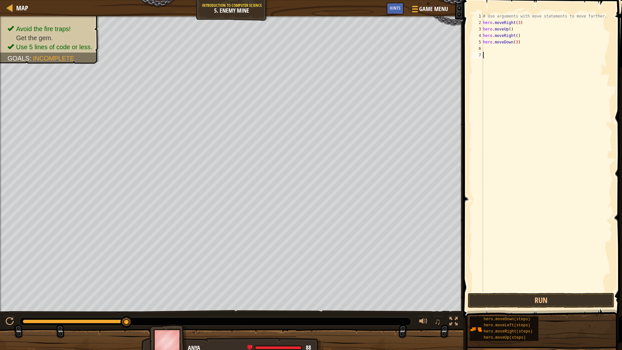
scroll to position [3, 0]
click at [495, 52] on div "# Use arguments with move statements to move farther. hero . moveRight ( 3 ) he…" at bounding box center [547, 159] width 131 height 292
type textarea "h"
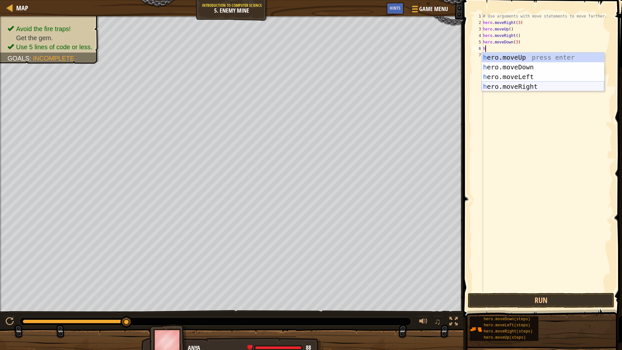
click at [521, 86] on div "h ero.moveUp press enter h ero.moveDown press enter h ero.moveLeft press enter …" at bounding box center [543, 82] width 123 height 58
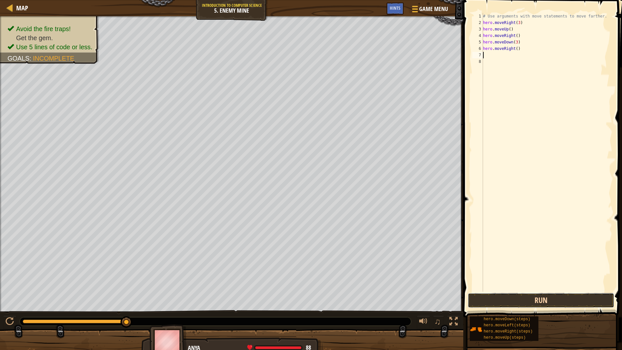
click at [555, 298] on button "Run" at bounding box center [541, 300] width 147 height 15
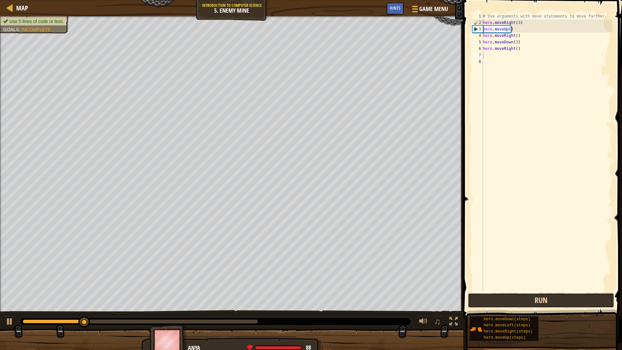
click at [579, 301] on button "Run" at bounding box center [541, 300] width 147 height 15
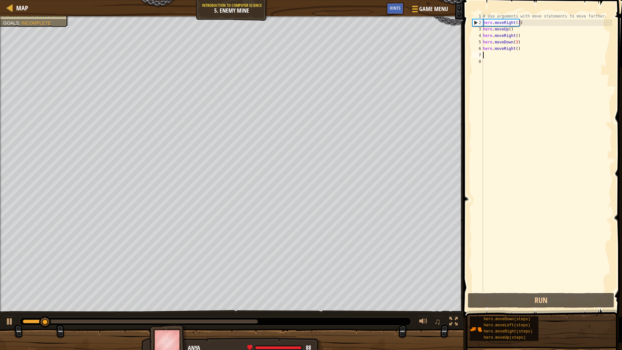
click at [519, 51] on div "# Use arguments with move statements to move farther. hero . moveRight ( 3 ) he…" at bounding box center [547, 159] width 131 height 292
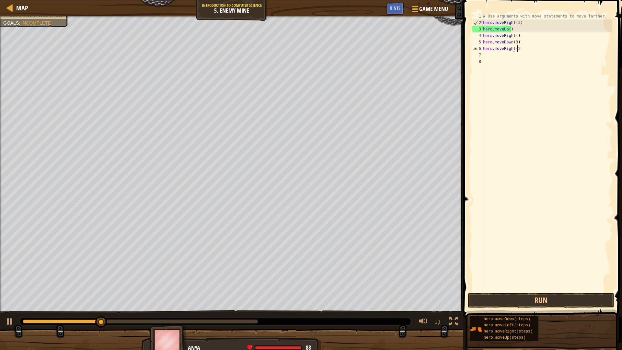
scroll to position [3, 3]
type textarea "hero.moveRight(2)"
click at [559, 305] on button "Run" at bounding box center [541, 300] width 147 height 15
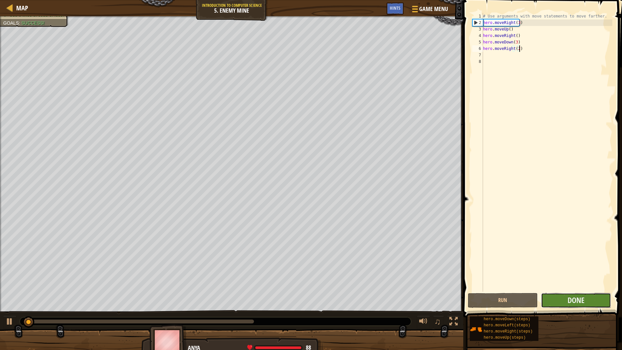
click at [592, 299] on button "Done" at bounding box center [576, 300] width 70 height 15
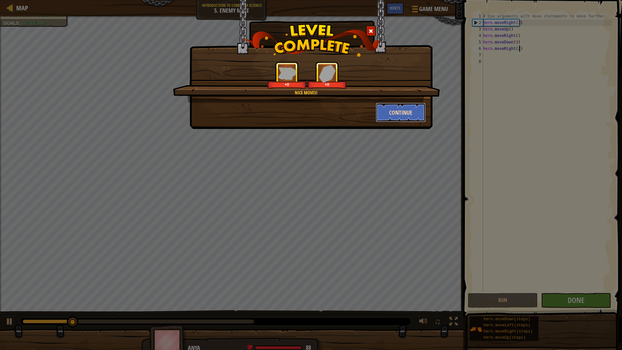
click at [405, 106] on button "Continue" at bounding box center [401, 112] width 50 height 19
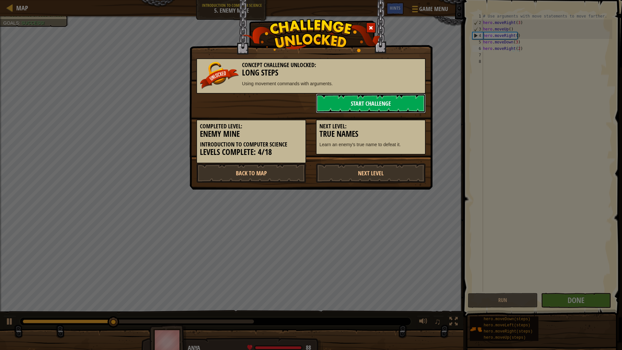
click at [399, 103] on link "Start Challenge" at bounding box center [371, 103] width 110 height 19
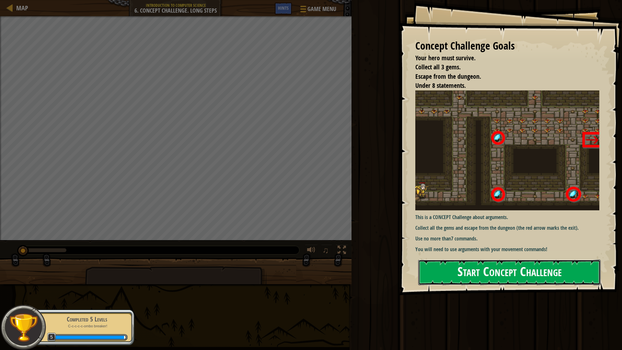
click at [463, 285] on button "Start Concept Challenge" at bounding box center [509, 273] width 183 height 26
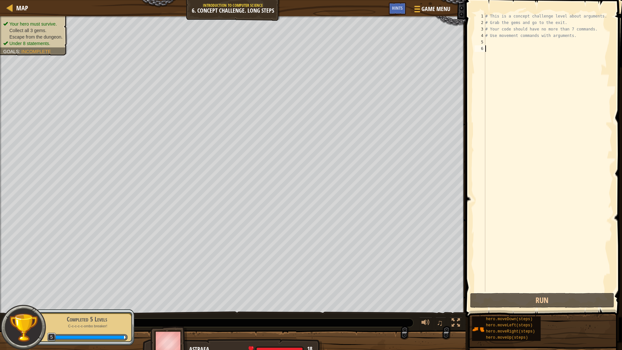
click at [498, 42] on div "# This is a concept challenge level about arguments. # Grab the gems and go to …" at bounding box center [548, 159] width 128 height 292
type textarea "h"
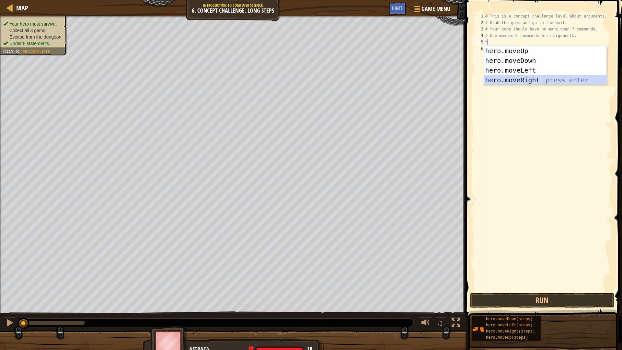
click at [523, 80] on div "h ero.moveUp press enter h ero.moveDown press enter h ero.moveLeft press enter …" at bounding box center [545, 75] width 123 height 58
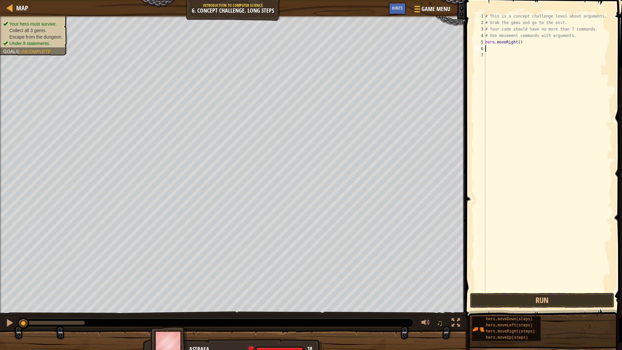
type textarea "h"
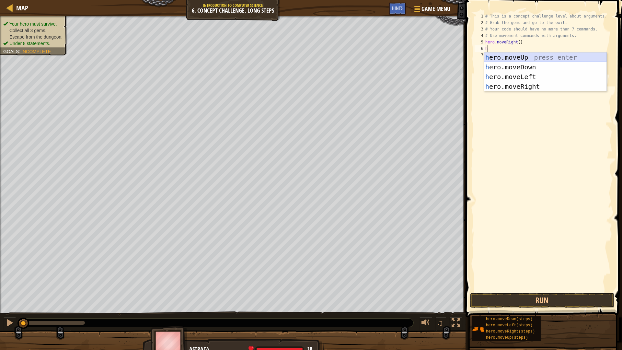
click at [530, 59] on div "h ero.moveUp press enter h ero.moveDown press enter h ero.moveLeft press enter …" at bounding box center [545, 82] width 123 height 58
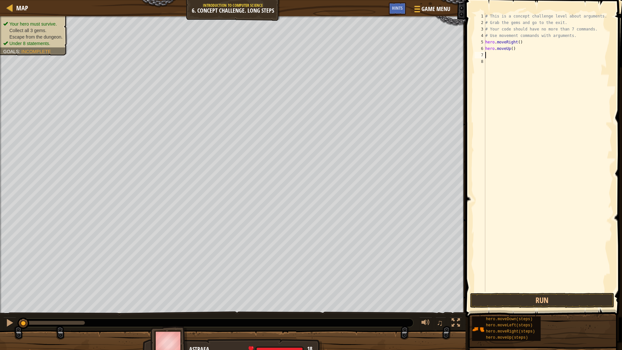
click at [516, 50] on div "# This is a concept challenge level about arguments. # Grab the gems and go to …" at bounding box center [548, 159] width 128 height 292
type textarea "hero.moveUp(3)"
click at [500, 54] on div "# This is a concept challenge level about arguments. # Grab the gems and go to …" at bounding box center [548, 159] width 128 height 292
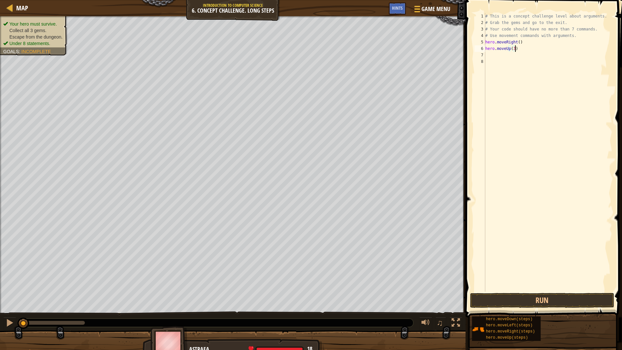
scroll to position [3, 0]
type textarea "h"
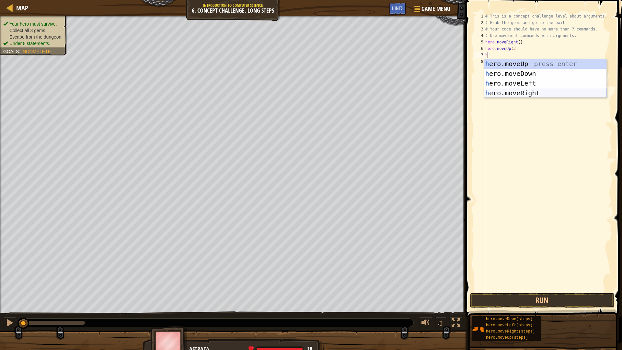
click at [521, 92] on div "h ero.moveUp press enter h ero.moveDown press enter h ero.moveLeft press enter …" at bounding box center [545, 88] width 123 height 58
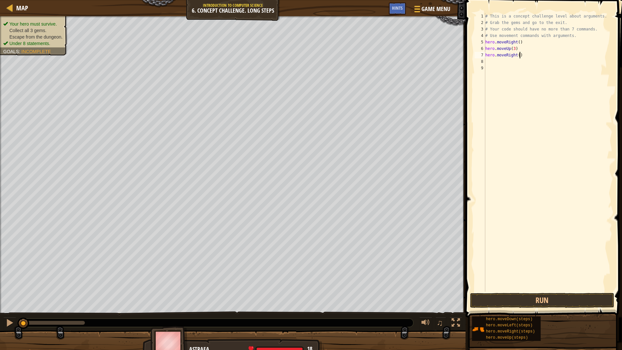
click at [521, 55] on div "# This is a concept challenge level about arguments. # Grab the gems and go to …" at bounding box center [548, 159] width 128 height 292
type textarea "hero.moveRight(2)"
drag, startPoint x: 562, startPoint y: 299, endPoint x: 525, endPoint y: 148, distance: 154.9
click at [562, 299] on button "Run" at bounding box center [542, 300] width 144 height 15
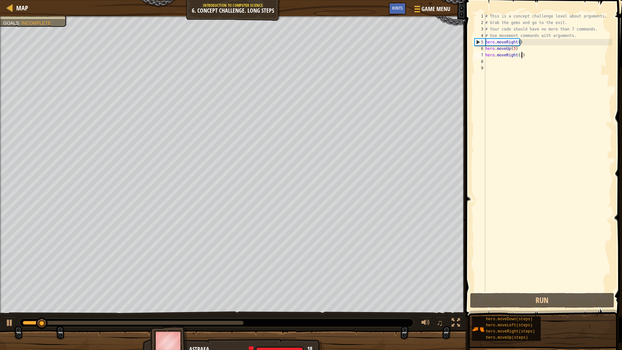
click at [504, 59] on div "# This is a concept challenge level about arguments. # Grab the gems and go to …" at bounding box center [548, 159] width 128 height 292
type textarea "h"
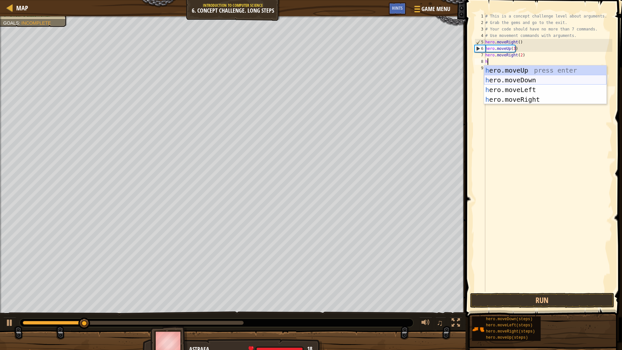
click at [519, 81] on div "h ero.moveUp press enter h ero.moveDown press enter h ero.moveLeft press enter …" at bounding box center [545, 94] width 123 height 58
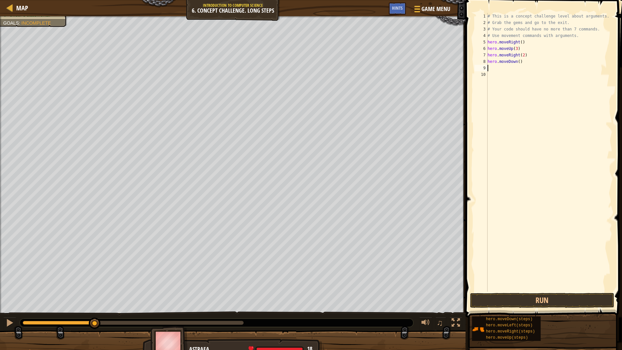
click at [520, 63] on div "# This is a concept challenge level about arguments. # Grab the gems and go to …" at bounding box center [550, 159] width 126 height 292
type textarea "hero.moveDown(3)"
click at [541, 297] on button "Run" at bounding box center [542, 300] width 144 height 15
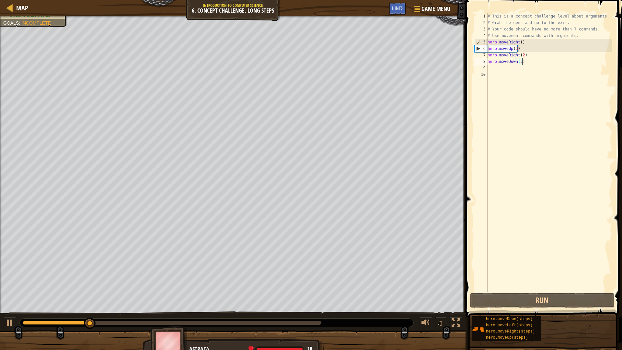
click at [515, 69] on div "# This is a concept challenge level about arguments. # Grab the gems and go to …" at bounding box center [550, 159] width 126 height 292
type textarea "h"
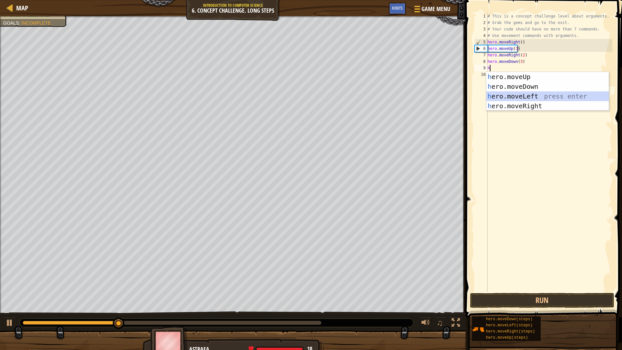
click at [520, 95] on div "h ero.moveUp press enter h ero.moveDown press enter h ero.moveLeft press enter …" at bounding box center [548, 101] width 123 height 58
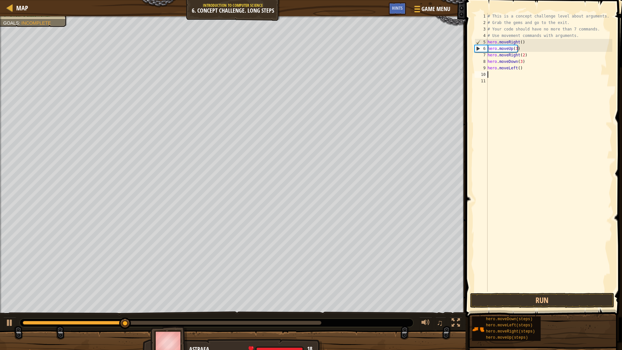
type textarea "h"
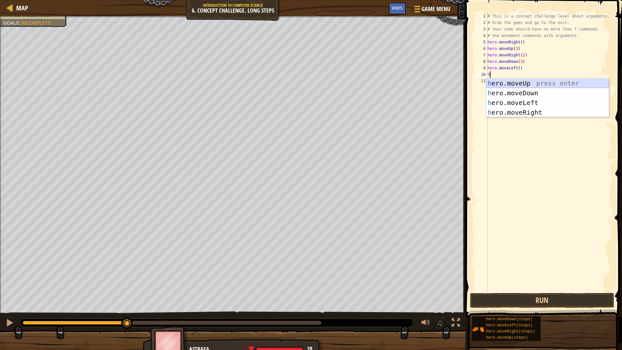
click at [515, 83] on div "h ero.moveUp press enter h ero.moveDown press enter h ero.moveLeft press enter …" at bounding box center [548, 107] width 123 height 58
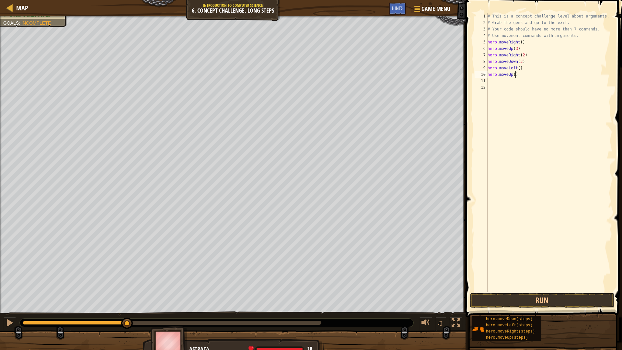
click at [520, 76] on div "# This is a concept challenge level about arguments. # Grab the gems and go to …" at bounding box center [550, 159] width 126 height 292
type textarea "hero.moveUp(2)"
click at [495, 79] on div "# This is a concept challenge level about arguments. # Grab the gems and go to …" at bounding box center [550, 159] width 126 height 292
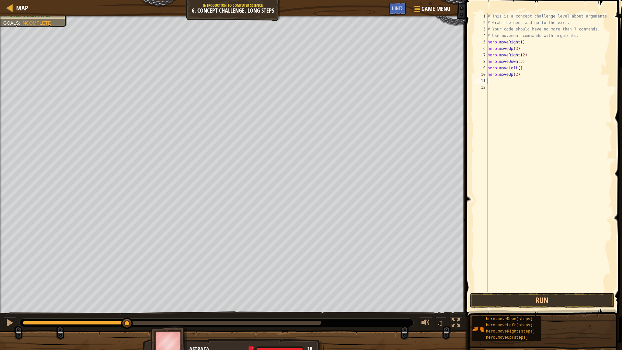
type textarea "h"
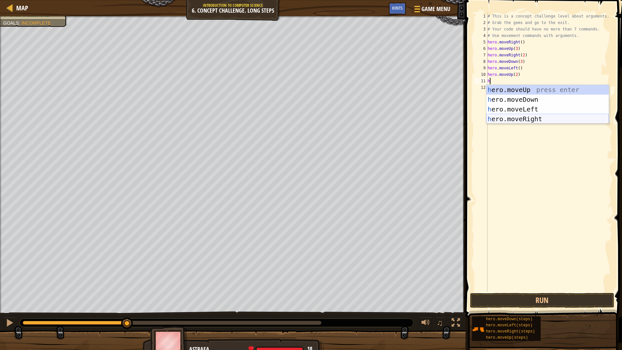
drag, startPoint x: 533, startPoint y: 118, endPoint x: 516, endPoint y: 98, distance: 26.7
click at [533, 118] on div "h ero.moveUp press enter h ero.moveDown press enter h ero.moveLeft press enter …" at bounding box center [548, 114] width 123 height 58
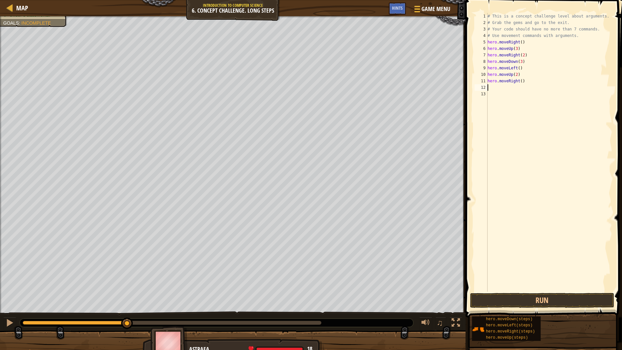
click at [523, 83] on div "# This is a concept challenge level about arguments. # Grab the gems and go to …" at bounding box center [550, 159] width 126 height 292
type textarea "hero.moveRight(3)"
drag, startPoint x: 554, startPoint y: 298, endPoint x: 547, endPoint y: 298, distance: 6.5
click at [554, 299] on button "Run" at bounding box center [542, 300] width 144 height 15
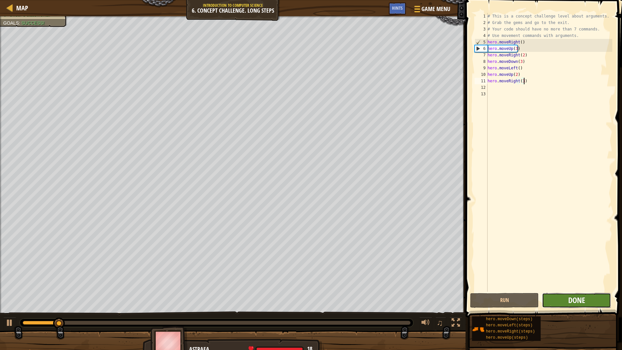
click at [575, 297] on span "Done" at bounding box center [577, 300] width 17 height 10
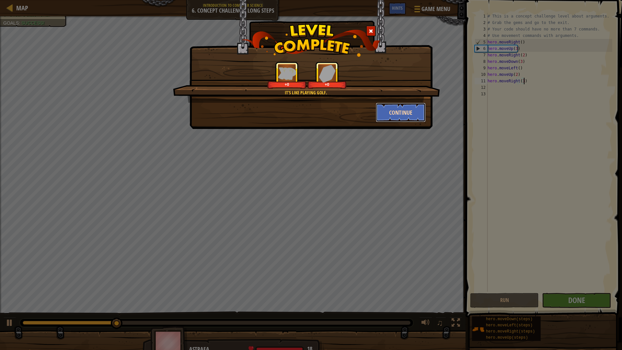
click at [395, 112] on button "Continue" at bounding box center [401, 112] width 50 height 19
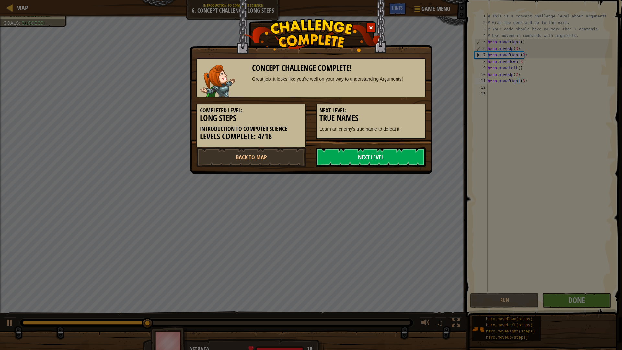
click at [381, 153] on link "Next Level" at bounding box center [371, 156] width 110 height 19
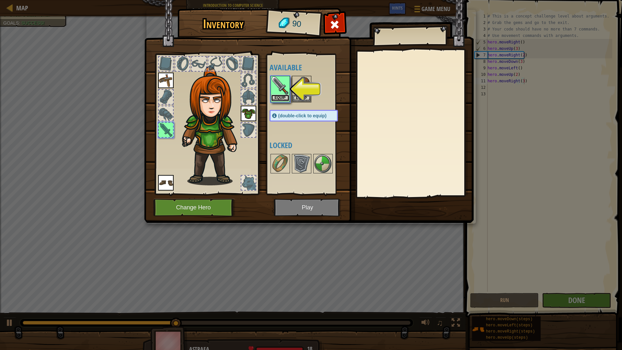
click at [273, 99] on button "Equip" at bounding box center [280, 98] width 18 height 7
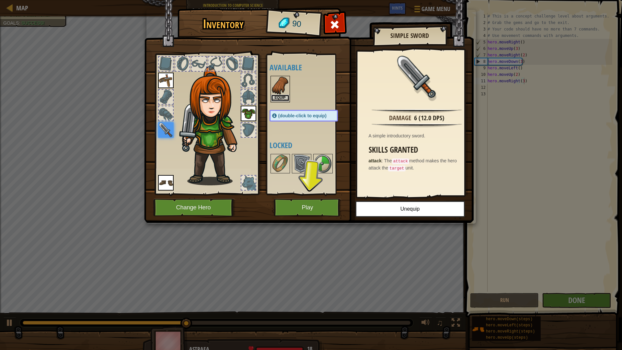
click at [283, 99] on button "Equip" at bounding box center [280, 98] width 18 height 7
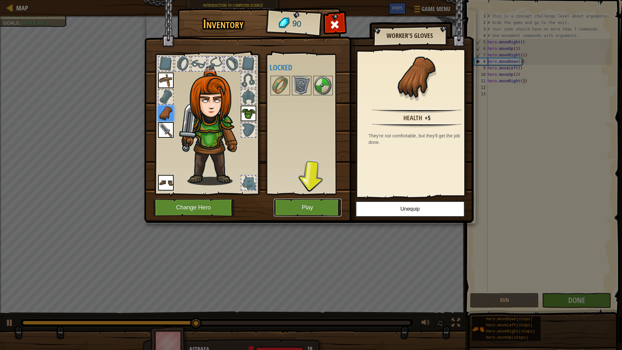
click at [320, 206] on button "Play" at bounding box center [308, 208] width 68 height 18
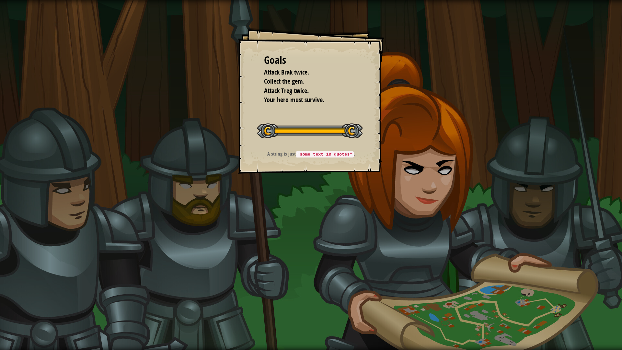
click at [0, 0] on button "Start Level" at bounding box center [0, 0] width 0 height 0
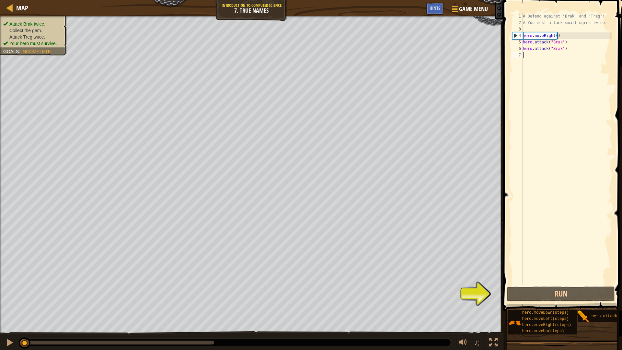
type textarea "h"
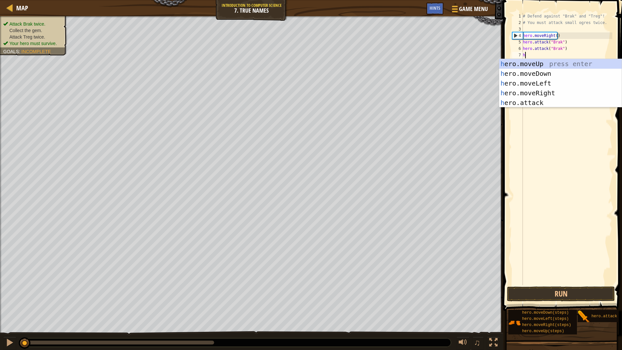
scroll to position [3, 0]
click at [545, 93] on div "h ero.moveUp press enter h ero.moveDown press enter h ero.moveLeft press enter …" at bounding box center [561, 93] width 123 height 68
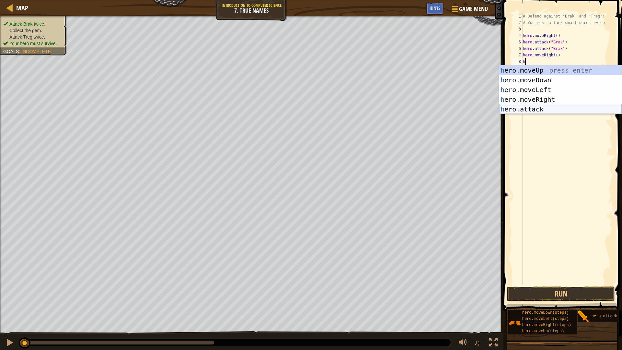
click at [538, 108] on div "h ero.moveUp press enter h ero.moveDown press enter h ero.moveLeft press enter …" at bounding box center [561, 99] width 123 height 68
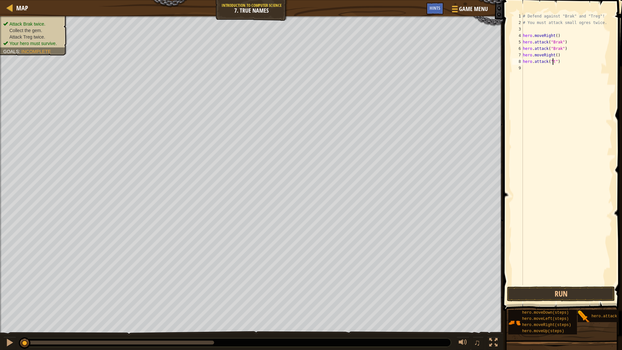
scroll to position [3, 2]
type textarea "hero.attack("treg")"
click at [553, 72] on div "# Defend against "Brak" and "Treg"! # You must attack small ogres twice. hero .…" at bounding box center [567, 155] width 91 height 285
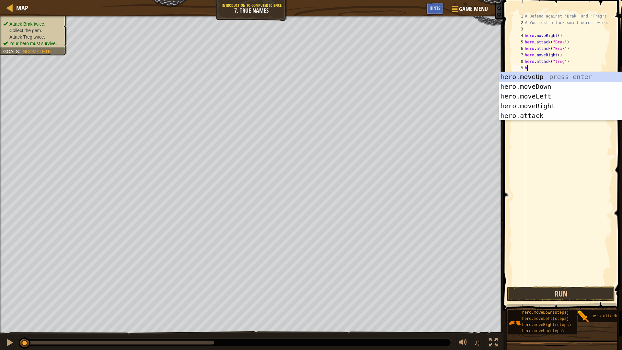
type textarea "h"
click at [543, 0] on body "Map Introduction to Computer Science 7. True Names Game Menu Done Hints 1 ההההה…" at bounding box center [311, 0] width 622 height 0
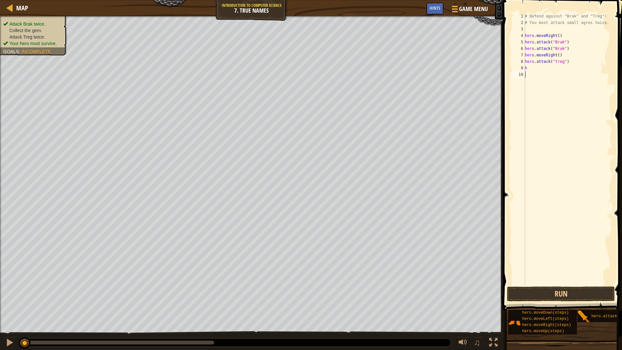
click at [542, 113] on div "# Defend against "Brak" and "Treg"! # You must attack small ogres twice. hero .…" at bounding box center [568, 155] width 89 height 285
click at [542, 67] on div "# Defend against "Brak" and "Treg"! # You must attack small ogres twice. hero .…" at bounding box center [568, 155] width 89 height 285
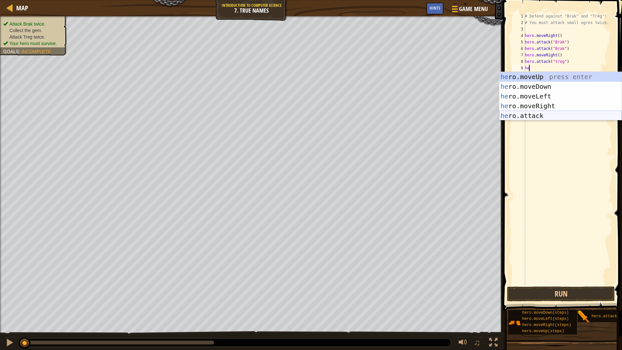
click at [549, 113] on div "he ro.moveUp press enter he ro.moveDown press enter he ro.moveLeft press enter …" at bounding box center [561, 106] width 123 height 68
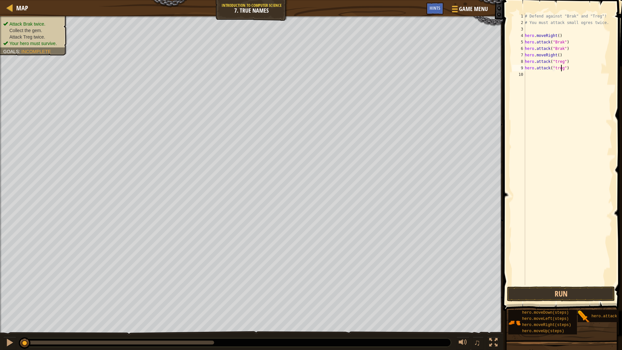
scroll to position [3, 3]
click at [596, 295] on button "Run" at bounding box center [561, 294] width 108 height 15
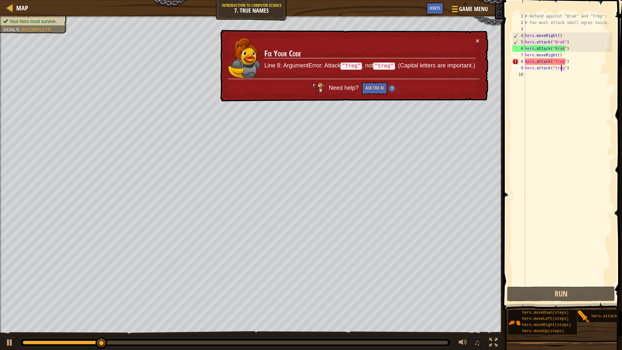
click at [555, 69] on div "# Defend against "Brak" and "Treg"! # You must attack small ogres twice. hero .…" at bounding box center [568, 155] width 89 height 285
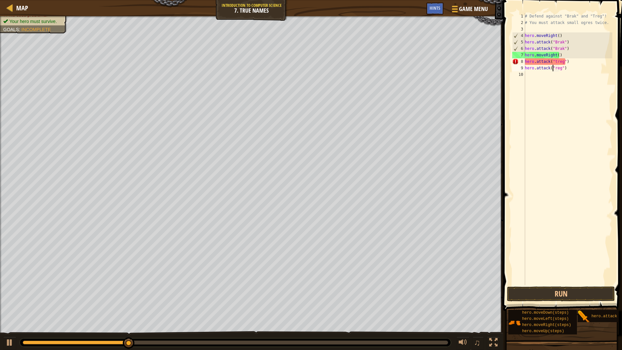
scroll to position [3, 2]
click at [554, 60] on div "# Defend against "Brak" and "Treg"! # You must attack small ogres twice. hero .…" at bounding box center [568, 155] width 89 height 285
type textarea "hero.attack("Treg")"
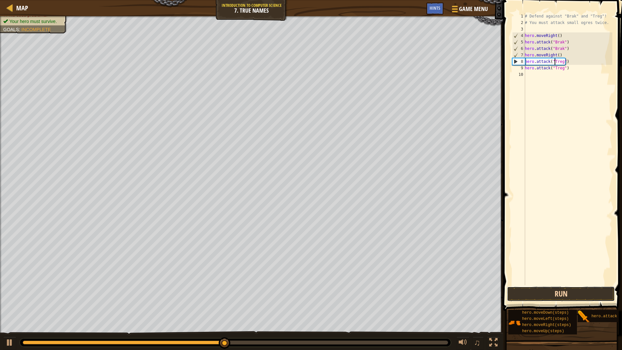
click at [598, 295] on button "Run" at bounding box center [561, 294] width 108 height 15
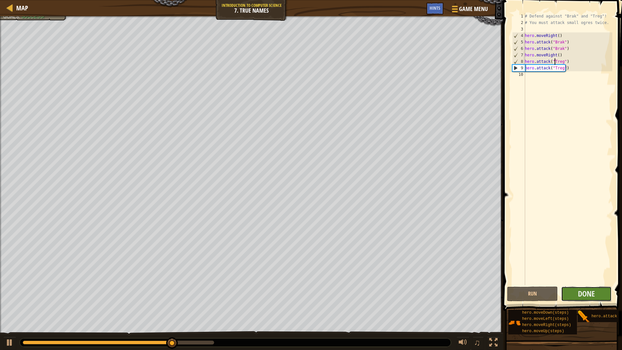
click at [595, 300] on button "Done" at bounding box center [586, 294] width 51 height 15
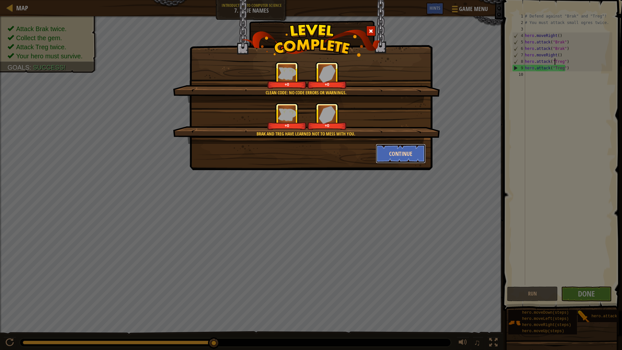
click at [399, 155] on button "Continue" at bounding box center [401, 153] width 50 height 19
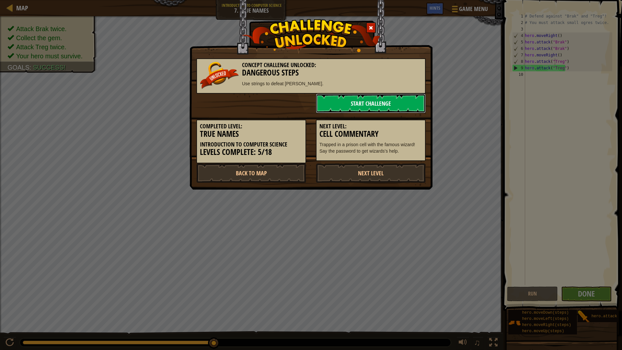
click at [373, 106] on link "Start Challenge" at bounding box center [371, 103] width 110 height 19
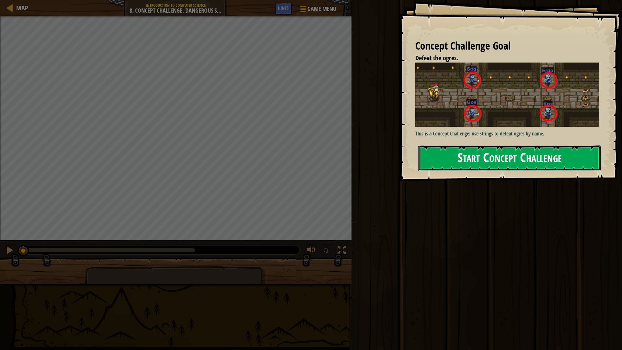
click at [452, 155] on button "Start Concept Challenge" at bounding box center [509, 159] width 183 height 26
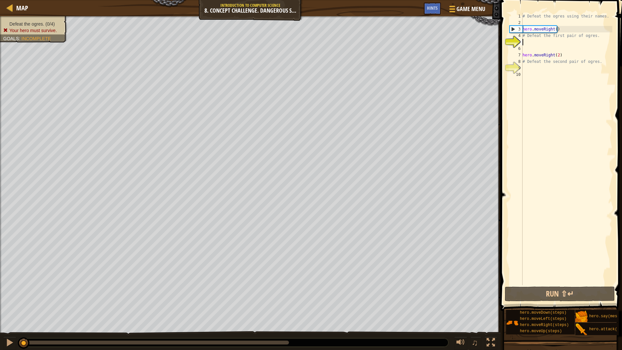
scroll to position [3, 0]
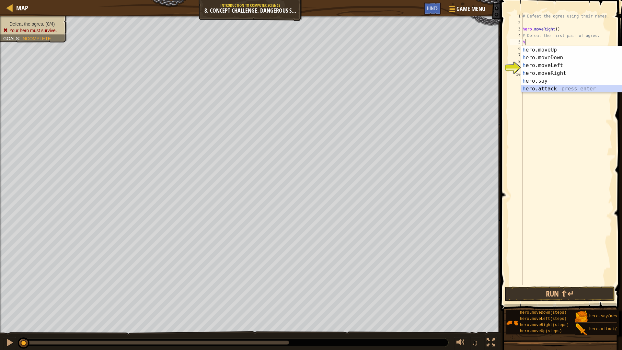
click at [558, 87] on div "h ero.moveUp press enter h ero.moveDown press enter h ero.moveLeft press enter …" at bounding box center [583, 77] width 123 height 62
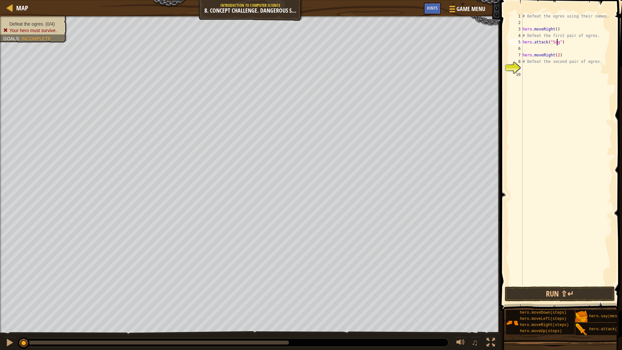
click at [555, 55] on div "# Defeat the ogres using their names. hero . moveRight ( ) # Defeat the first p…" at bounding box center [567, 155] width 91 height 285
type textarea "hero.moveRight(2)"
click at [544, 47] on div "# Defeat the ogres using their names. hero . moveRight ( ) # Defeat the first p…" at bounding box center [567, 155] width 91 height 285
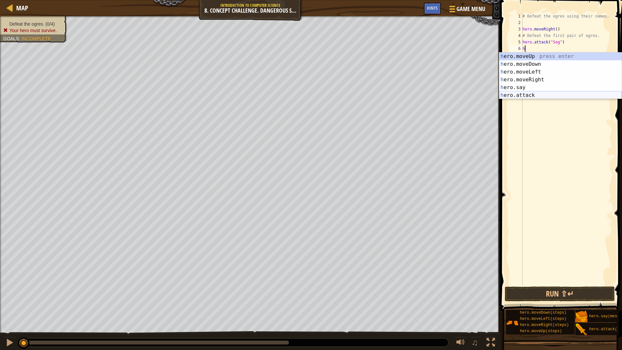
click at [548, 95] on div "h ero.moveUp press enter h ero.moveDown press enter h ero.moveLeft press enter …" at bounding box center [561, 84] width 123 height 62
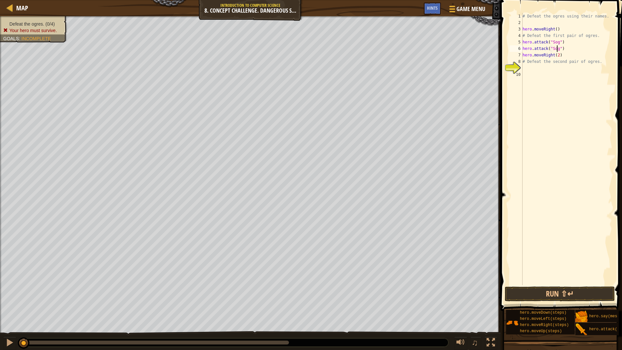
scroll to position [3, 3]
click at [557, 56] on div "# Defeat the ogres using their names. hero . moveRight ( ) # Defeat the first p…" at bounding box center [567, 155] width 91 height 285
click at [559, 55] on div "# Defeat the ogres using their names. hero . moveRight ( ) # Defeat the first p…" at bounding box center [567, 155] width 91 height 285
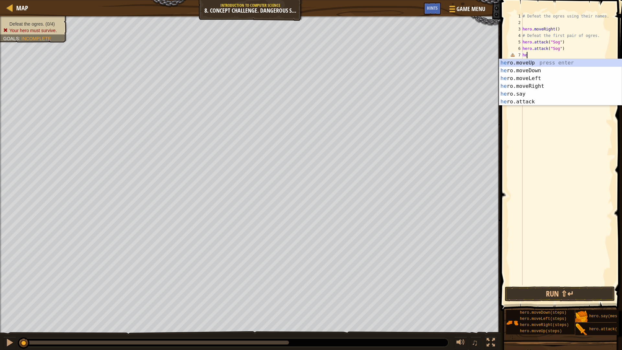
type textarea "h"
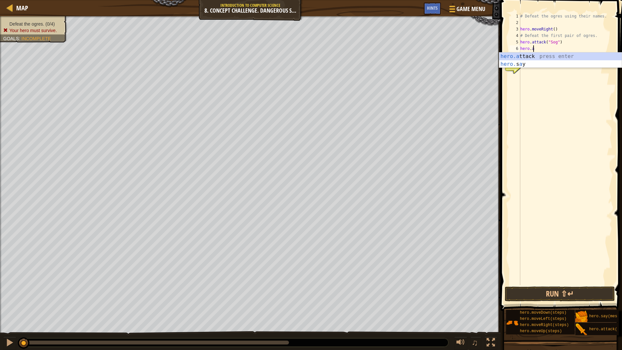
type textarea "h"
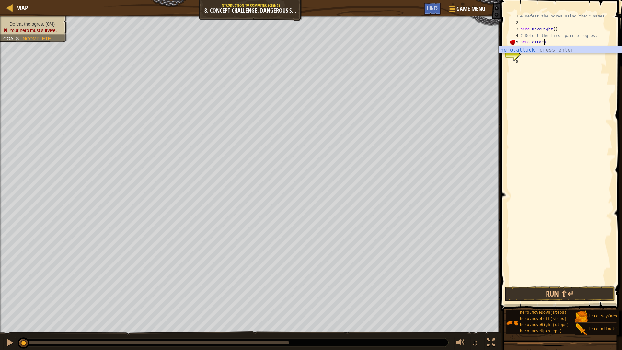
scroll to position [3, 1]
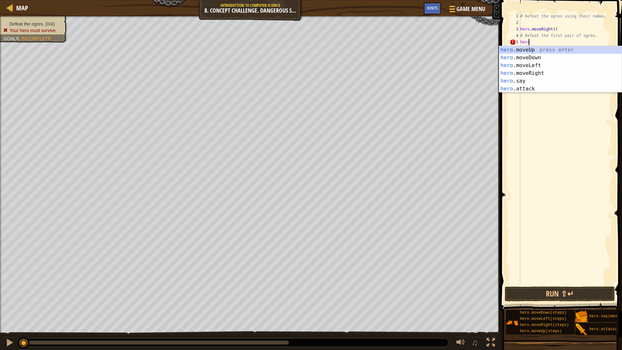
type textarea "h"
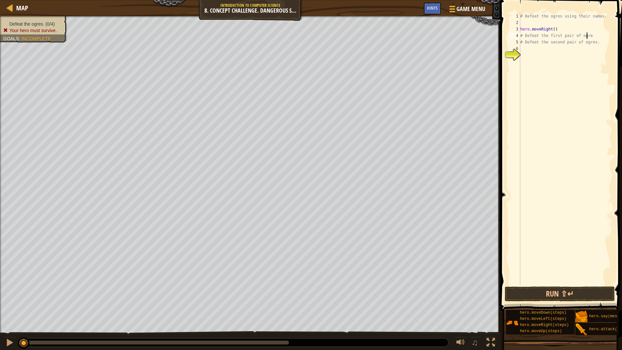
type textarea "# Defeat the first pair"
click at [543, 46] on div "# Defeat the ogres using their names. hero . moveRight ( ) # Defeat the first p…" at bounding box center [565, 155] width 93 height 285
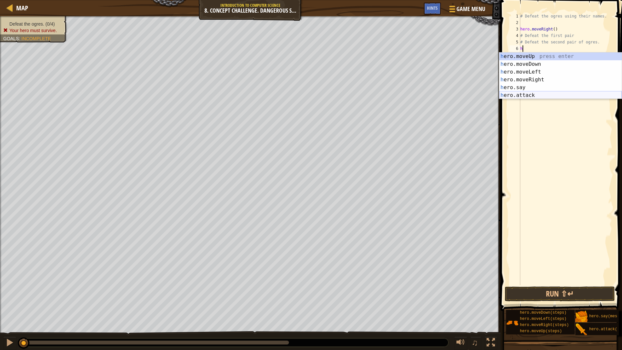
click at [542, 97] on div "h ero.moveUp press enter h ero.moveDown press enter h ero.moveLeft press enter …" at bounding box center [561, 84] width 123 height 62
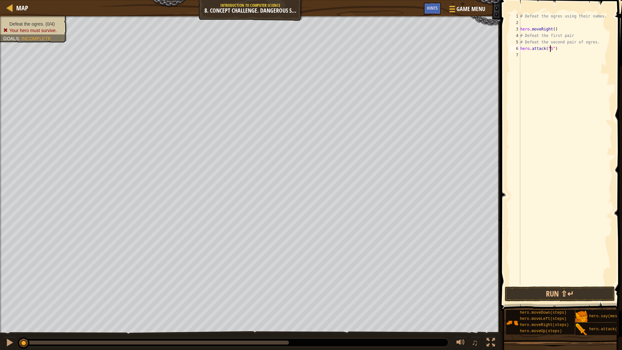
type textarea "hero.attack("Sog")"
click at [553, 53] on div "# Defeat the ogres using their names. hero . moveRight ( ) # Defeat the first p…" at bounding box center [565, 155] width 93 height 285
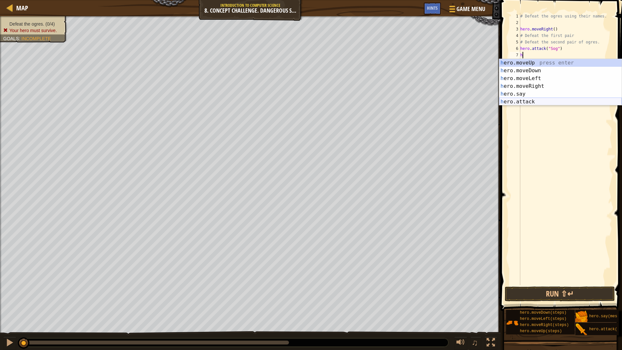
click at [520, 101] on div "h ero.moveUp press enter h ero.moveDown press enter h ero.moveLeft press enter …" at bounding box center [561, 90] width 123 height 62
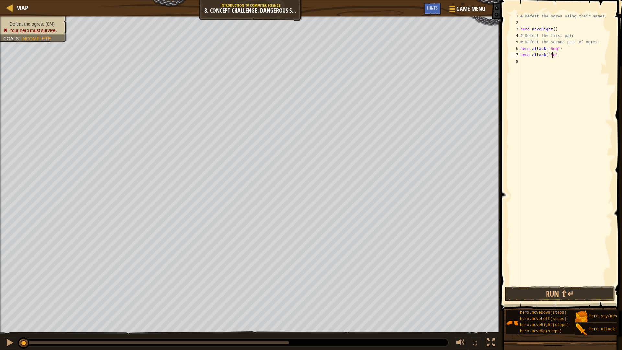
type textarea "hero.attack("Sog")"
click at [540, 61] on div "# Defeat the ogres using their names. hero . moveRight ( ) # Defeat the first p…" at bounding box center [565, 155] width 93 height 285
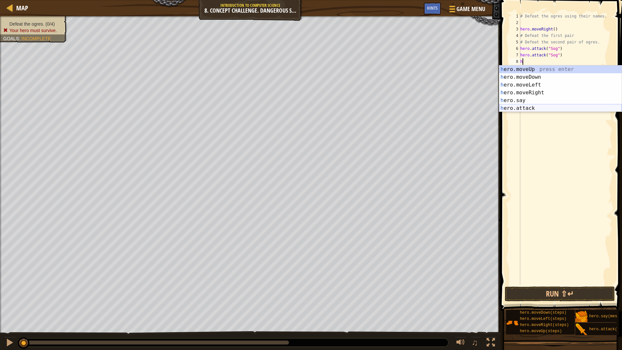
click at [527, 110] on div "h ero.moveUp press enter h ero.moveDown press enter h ero.moveLeft press enter …" at bounding box center [561, 96] width 123 height 62
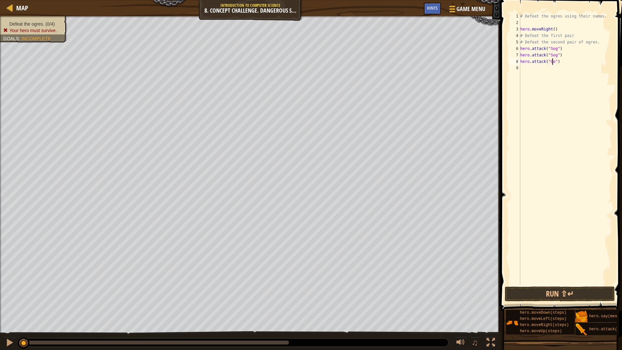
type textarea "hero.attack("Gos")"
click at [542, 66] on div "# Defeat the ogres using their names. hero . moveRight ( ) # Defeat the first p…" at bounding box center [565, 155] width 93 height 285
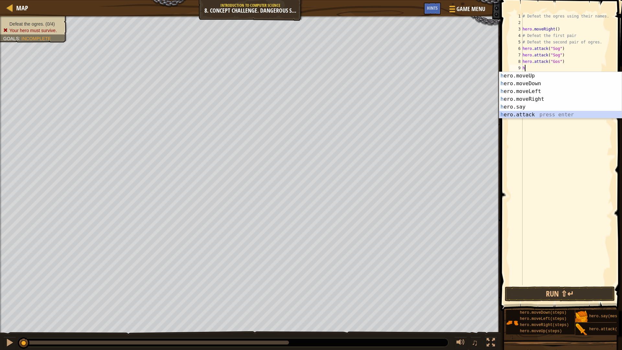
click at [541, 112] on div "h ero.moveUp press enter h ero.moveDown press enter h ero.moveLeft press enter …" at bounding box center [561, 103] width 123 height 62
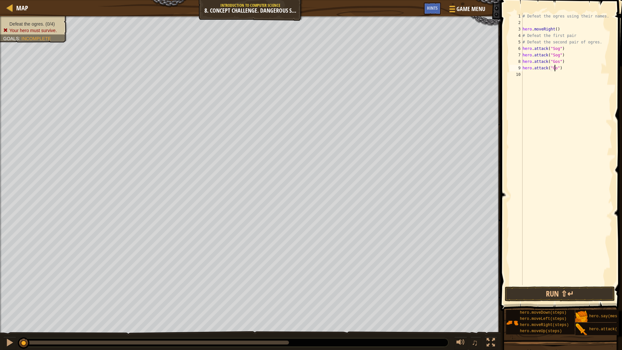
type textarea "hero.attack("Gos")"
click at [534, 75] on div "# Defeat the ogres using their names. hero . moveRight ( ) # Defeat the first p…" at bounding box center [567, 155] width 91 height 285
type textarea "m"
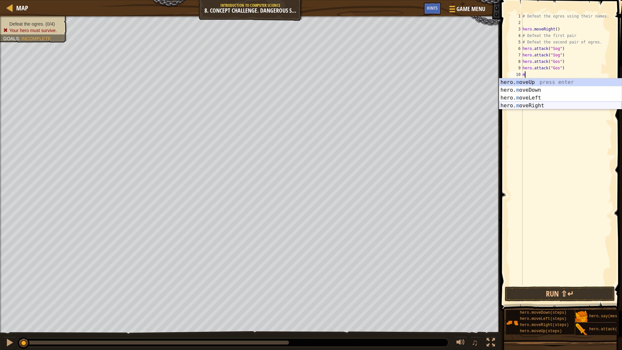
click at [548, 103] on div "hero. m oveUp press enter hero. m oveDown press enter hero. m oveLeft press ent…" at bounding box center [561, 101] width 123 height 47
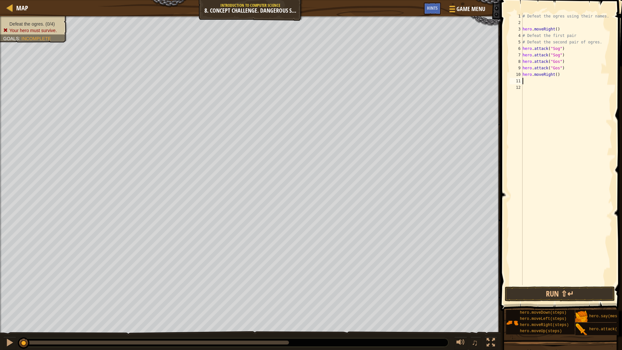
click at [560, 76] on div "# Defeat the ogres using their names. hero . moveRight ( ) # Defeat the first p…" at bounding box center [567, 155] width 91 height 285
type textarea "hero.moveRight(2)"
click at [529, 82] on div "# Defeat the ogres using their names. hero . moveRight ( ) # Defeat the first p…" at bounding box center [567, 155] width 91 height 285
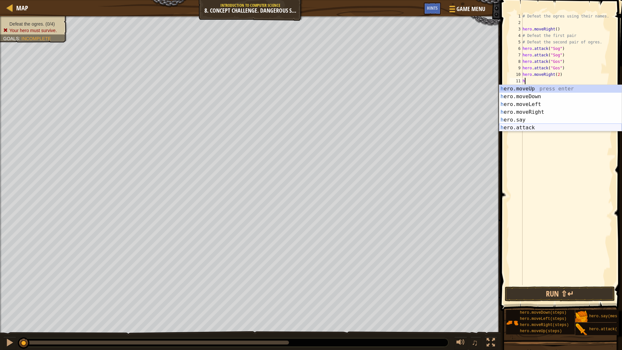
click at [524, 130] on div "h ero.moveUp press enter h ero.moveDown press enter h ero.moveLeft press enter …" at bounding box center [561, 116] width 123 height 62
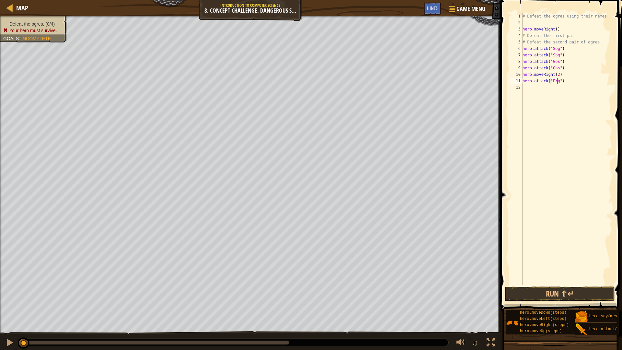
scroll to position [3, 3]
type textarea "hero.attack("Ergo")"
click at [542, 88] on div "# Defeat the ogres using their names. hero . moveRight ( ) # Defeat the first p…" at bounding box center [567, 155] width 91 height 285
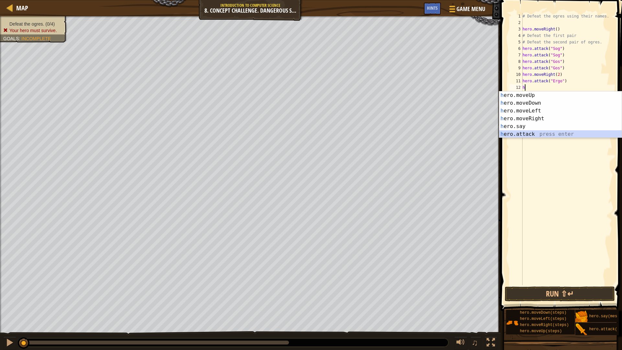
click at [542, 132] on div "h ero.moveUp press enter h ero.moveDown press enter h ero.moveLeft press enter …" at bounding box center [561, 122] width 123 height 62
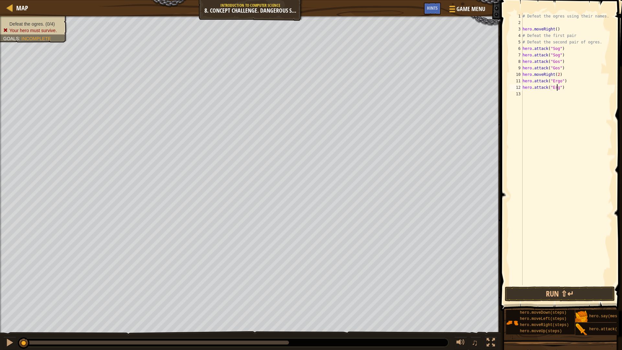
scroll to position [3, 3]
type textarea "hero.attack("Ergo")"
click at [541, 92] on div "# Defeat the ogres using their names. hero . moveRight ( ) # Defeat the first p…" at bounding box center [567, 155] width 91 height 285
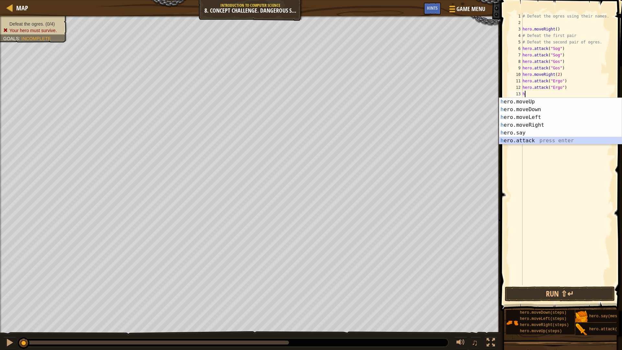
click at [539, 140] on div "h ero.moveUp press enter h ero.moveDown press enter h ero.moveLeft press enter …" at bounding box center [561, 129] width 123 height 62
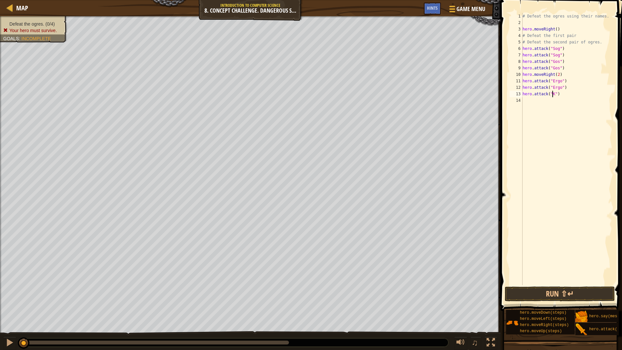
type textarea "hero.attack("Kro")"
click at [544, 105] on div "# Defeat the ogres using their names. hero . moveRight ( ) # Defeat the first p…" at bounding box center [567, 155] width 91 height 285
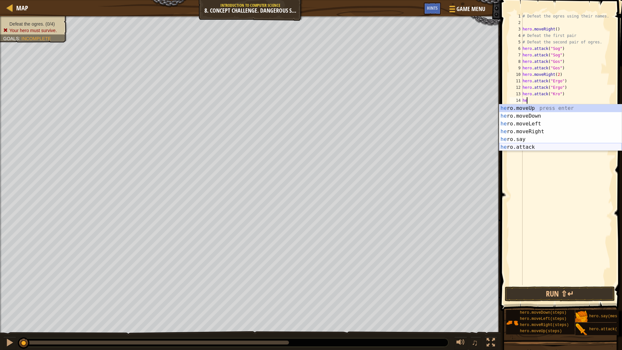
click at [533, 145] on div "he ro.moveUp press enter he ro.moveDown press enter he ro.moveLeft press enter …" at bounding box center [561, 135] width 123 height 62
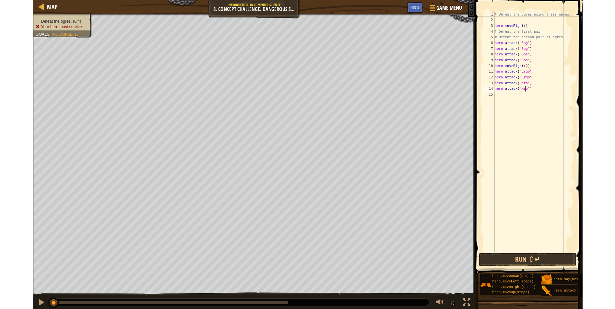
scroll to position [3, 3]
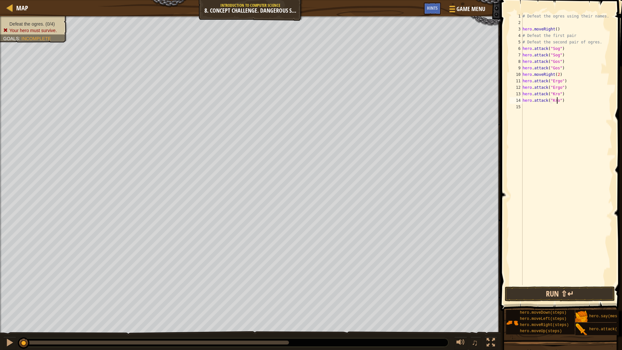
type textarea "hero.attack("Kro")"
click at [567, 294] on button "Run ⇧↵" at bounding box center [560, 294] width 110 height 15
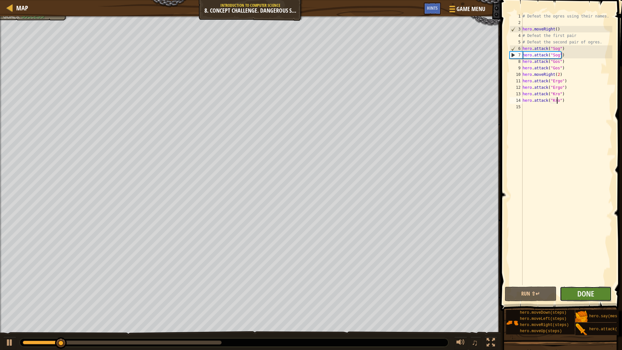
drag, startPoint x: 570, startPoint y: 292, endPoint x: 575, endPoint y: 299, distance: 8.5
click at [575, 299] on button "Done" at bounding box center [586, 294] width 52 height 15
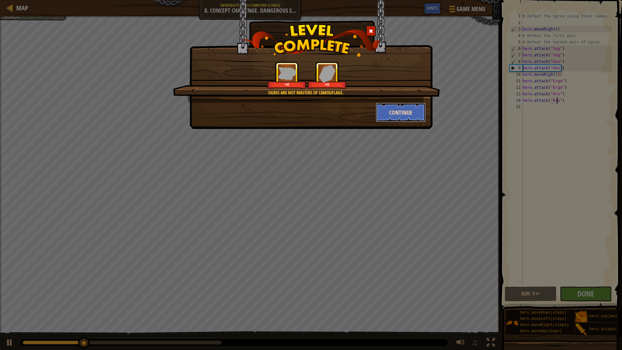
click at [398, 113] on button "Continue" at bounding box center [401, 112] width 50 height 19
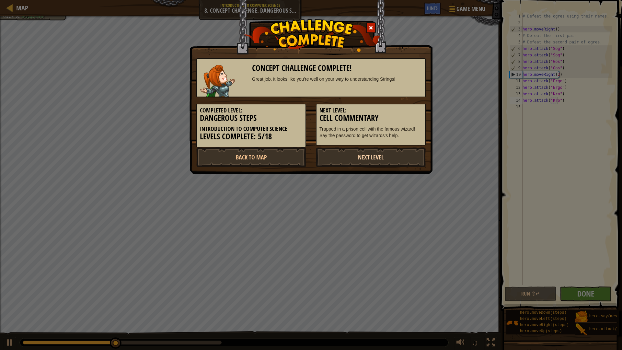
click at [386, 158] on link "Next Level" at bounding box center [371, 156] width 110 height 19
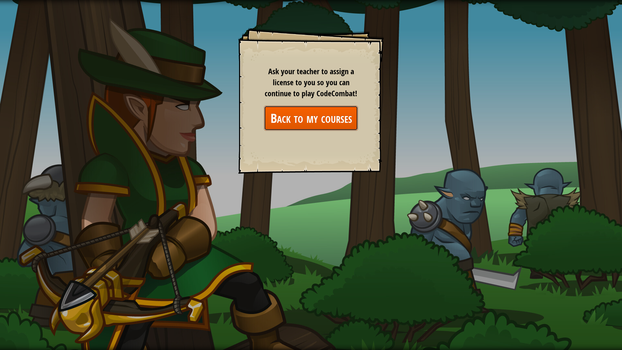
click at [345, 126] on link "Back to my courses" at bounding box center [311, 118] width 94 height 25
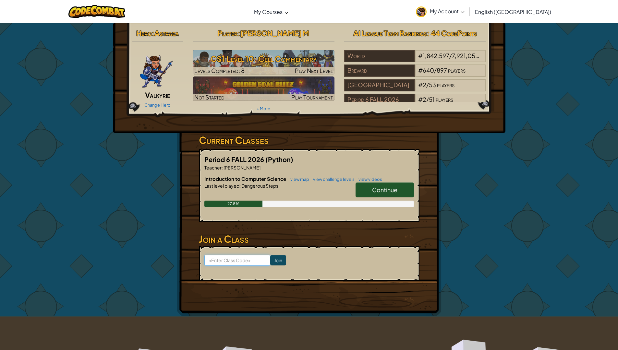
click at [232, 261] on input at bounding box center [237, 260] width 66 height 11
type input "boathalfrain"
click at [275, 263] on input "Join" at bounding box center [278, 260] width 16 height 10
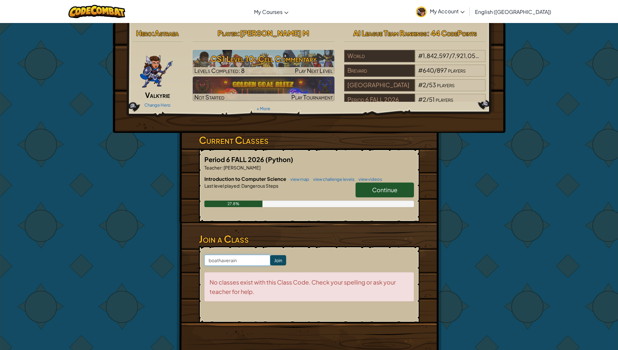
type input "boathaverain"
click at [270, 256] on input "Join" at bounding box center [278, 260] width 16 height 10
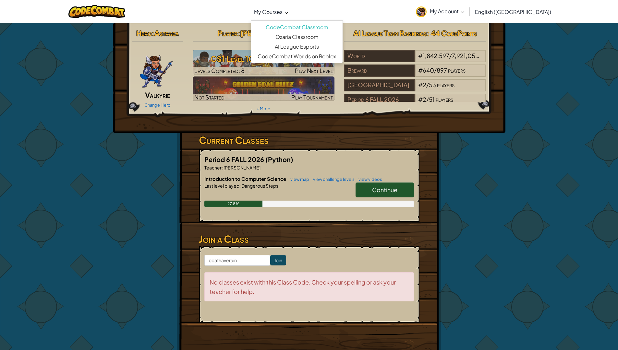
click at [291, 7] on link "My Courses" at bounding box center [271, 12] width 41 height 18
